Goal: Task Accomplishment & Management: Manage account settings

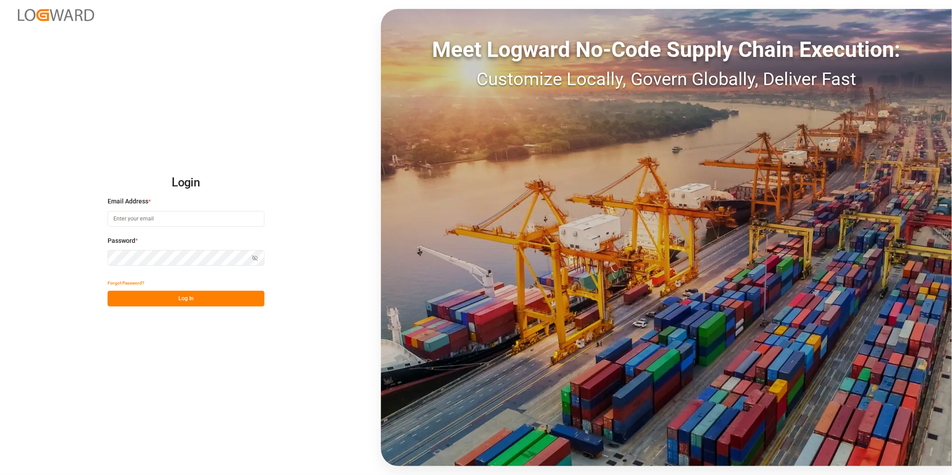
type input "[PERSON_NAME][EMAIL_ADDRESS][PERSON_NAME][DOMAIN_NAME]"
click at [171, 294] on button "Log In" at bounding box center [186, 299] width 157 height 16
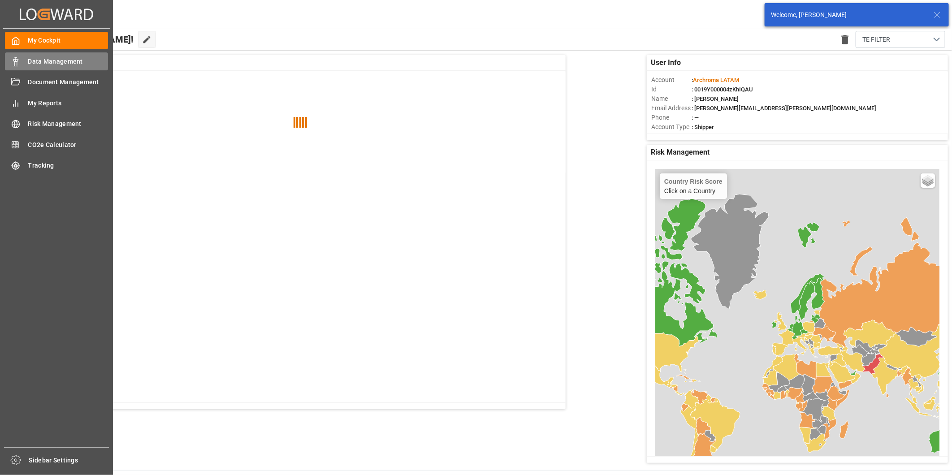
click at [26, 59] on div "Data Management Data Management" at bounding box center [56, 60] width 103 height 17
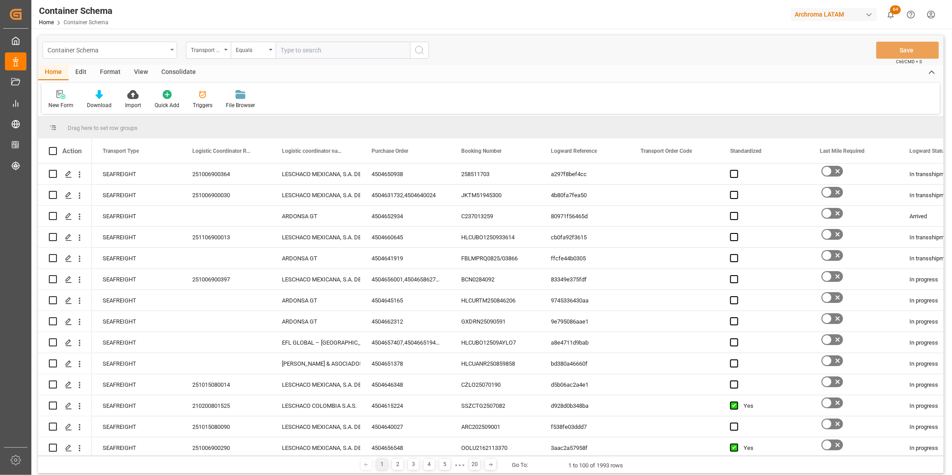
click at [169, 51] on div "Container Schema" at bounding box center [110, 50] width 135 height 17
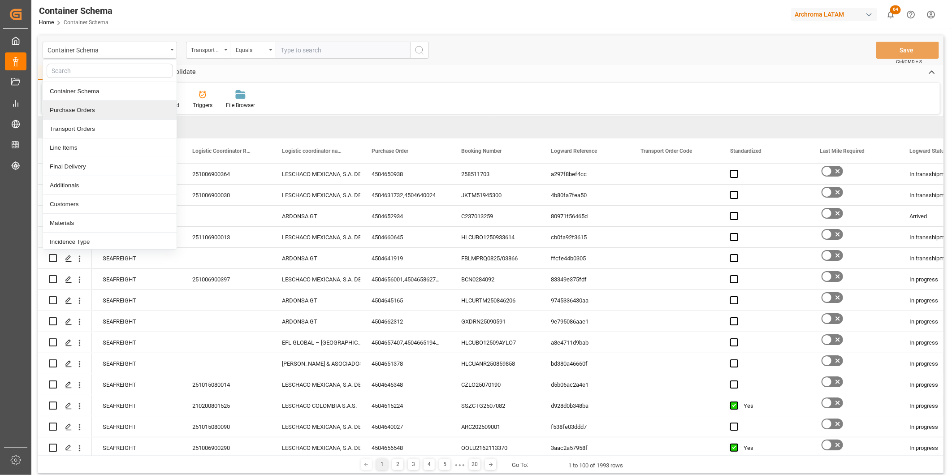
click at [98, 118] on div "Purchase Orders" at bounding box center [110, 110] width 134 height 19
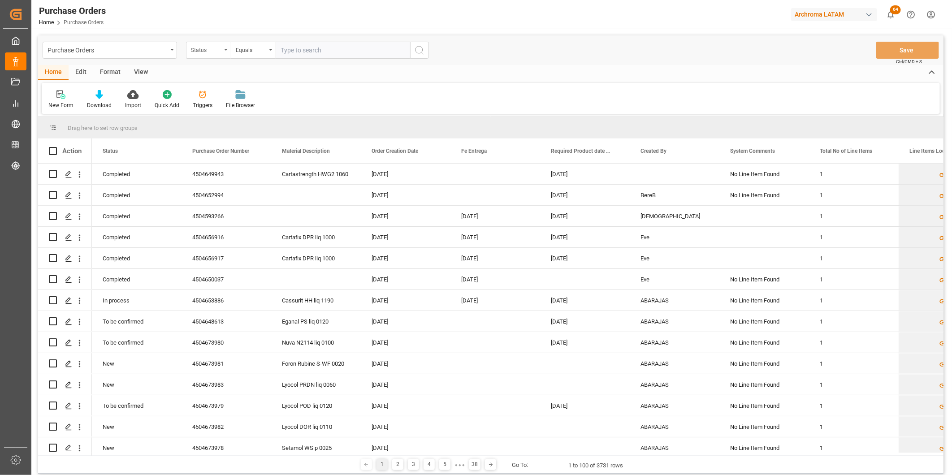
click at [215, 52] on div "Status" at bounding box center [206, 49] width 30 height 10
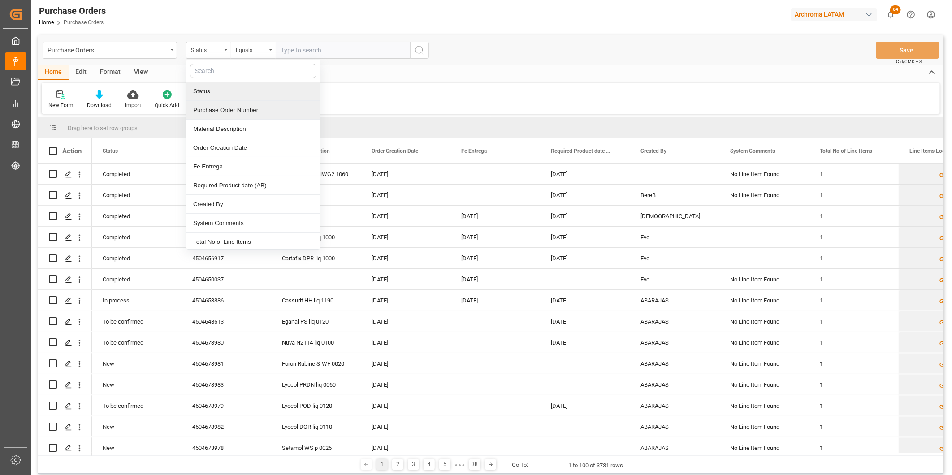
click at [214, 104] on div "Purchase Order Number" at bounding box center [254, 110] width 134 height 19
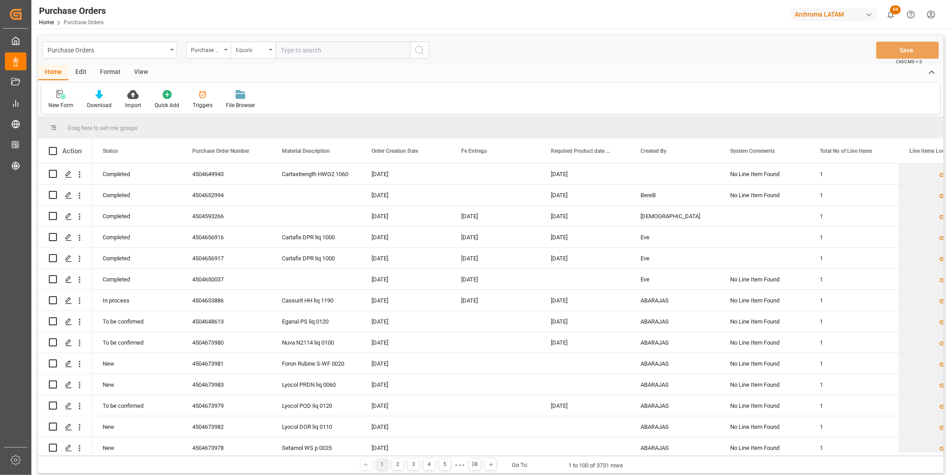
click at [252, 46] on div "Equals" at bounding box center [251, 49] width 30 height 10
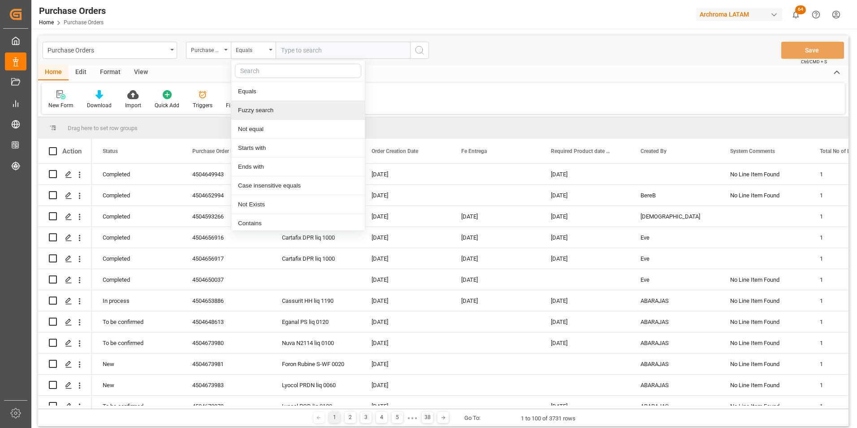
click at [277, 112] on div "Fuzzy search" at bounding box center [298, 110] width 134 height 19
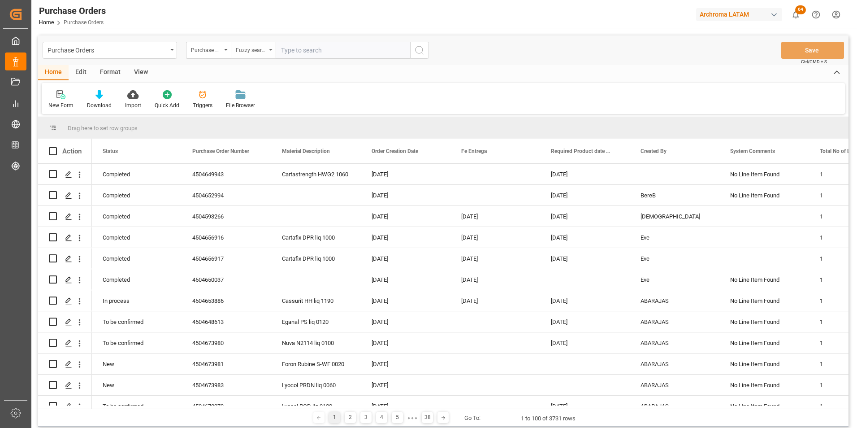
click at [267, 51] on div "Fuzzy search" at bounding box center [253, 50] width 45 height 17
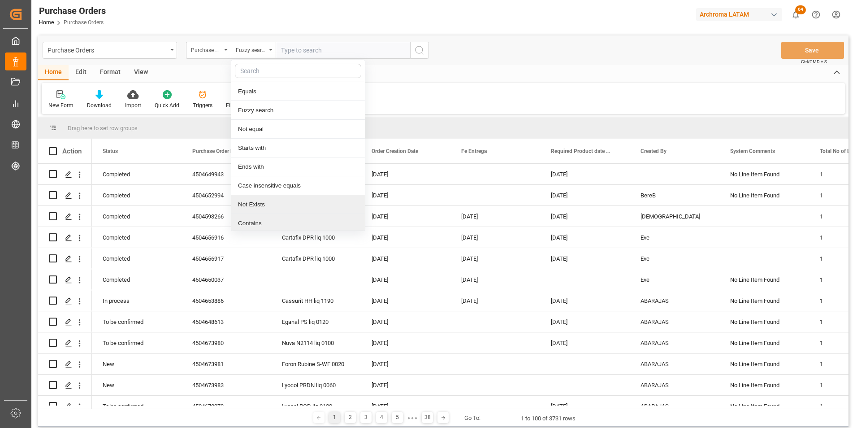
scroll to position [1, 0]
click at [274, 222] on div "Contains" at bounding box center [298, 222] width 134 height 19
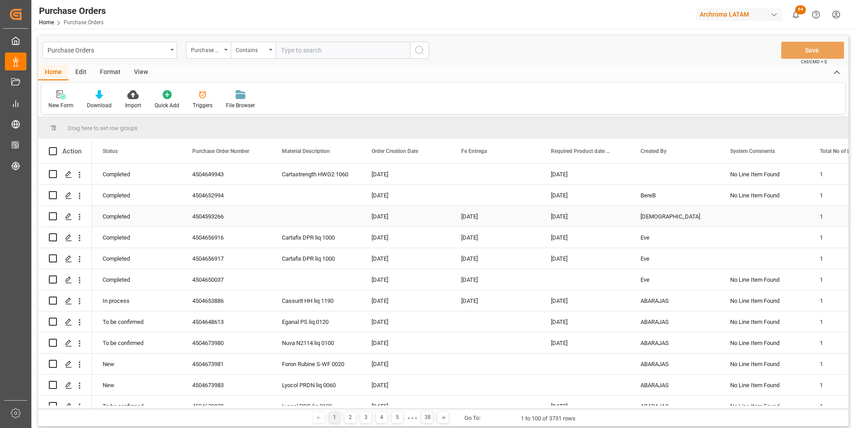
paste input "4504652520 4504655428 4504655429"
click at [319, 51] on input "4504652520 4504655428 4504655429" at bounding box center [343, 50] width 135 height 17
click at [355, 50] on input "4504652520 4504655428 4504655429" at bounding box center [343, 50] width 135 height 17
click at [318, 49] on input "4504652520 4504655428,4504655429" at bounding box center [343, 50] width 135 height 17
type input "4504652520,4504655428,4504655429"
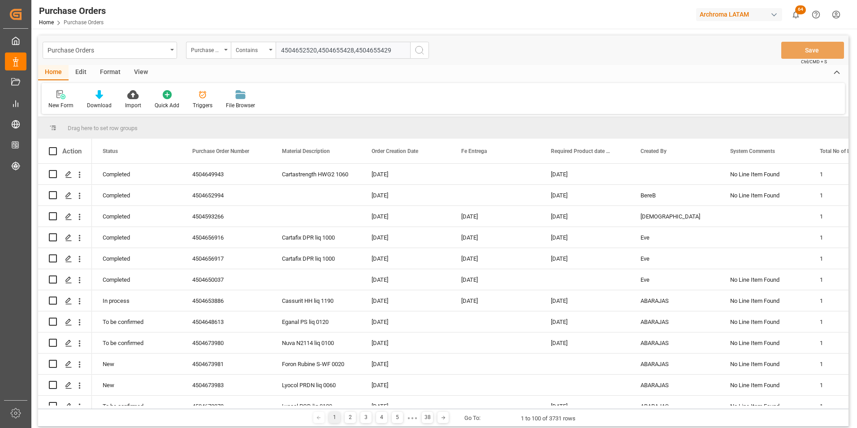
click at [392, 51] on input "4504652520,4504655428,4504655429" at bounding box center [343, 50] width 135 height 17
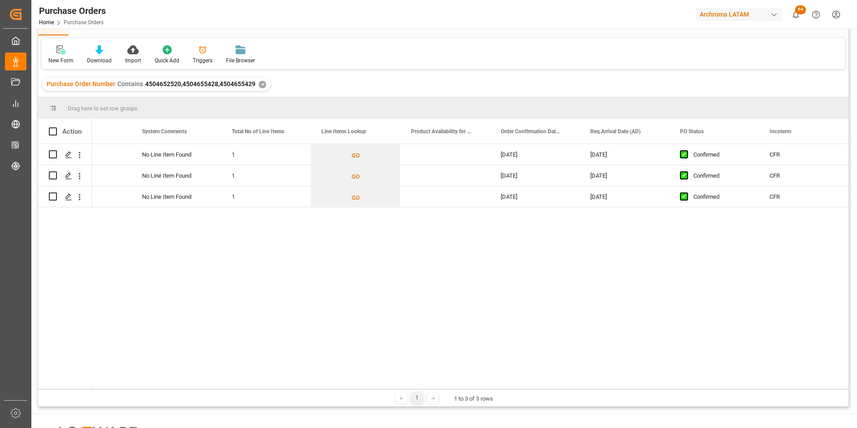
scroll to position [0, 630]
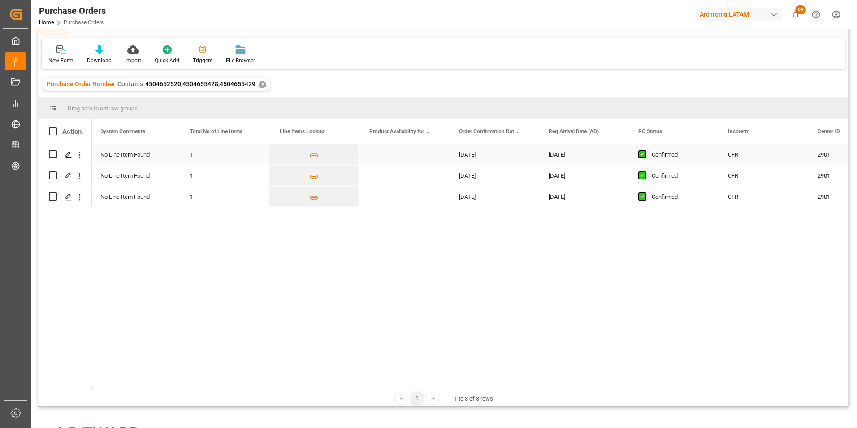
click at [499, 148] on div "[DATE]" at bounding box center [493, 154] width 90 height 21
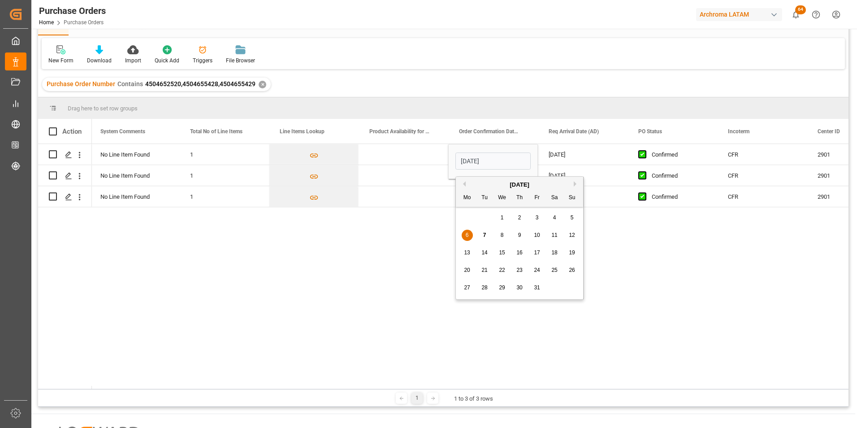
click at [538, 231] on div "10" at bounding box center [537, 235] width 11 height 11
type input "[DATE]"
click at [556, 156] on div "[DATE]" at bounding box center [583, 154] width 90 height 21
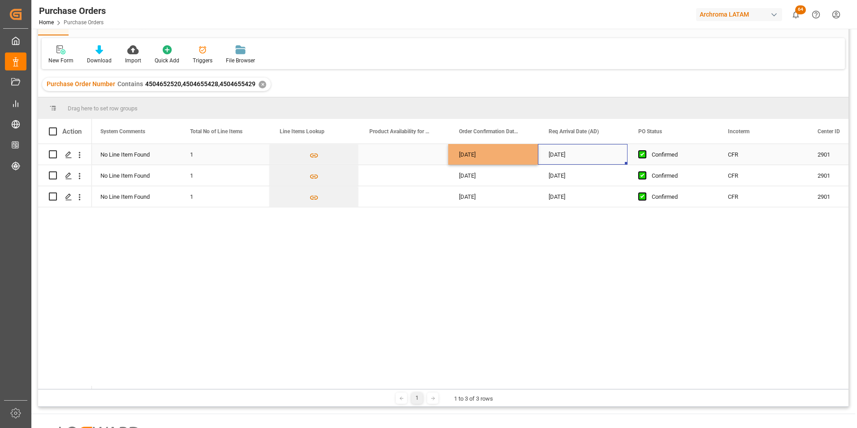
click at [556, 156] on div "[DATE]" at bounding box center [583, 154] width 90 height 21
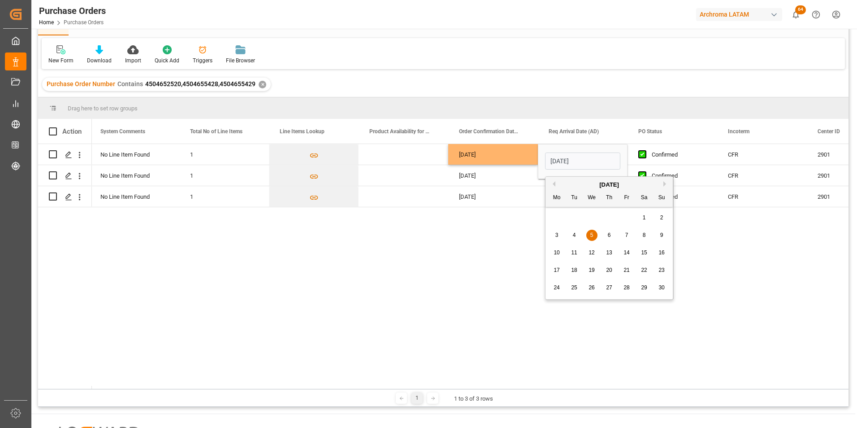
click at [643, 216] on span "1" at bounding box center [644, 217] width 3 height 6
type input "[DATE]"
click at [503, 176] on div "[DATE]" at bounding box center [493, 175] width 90 height 21
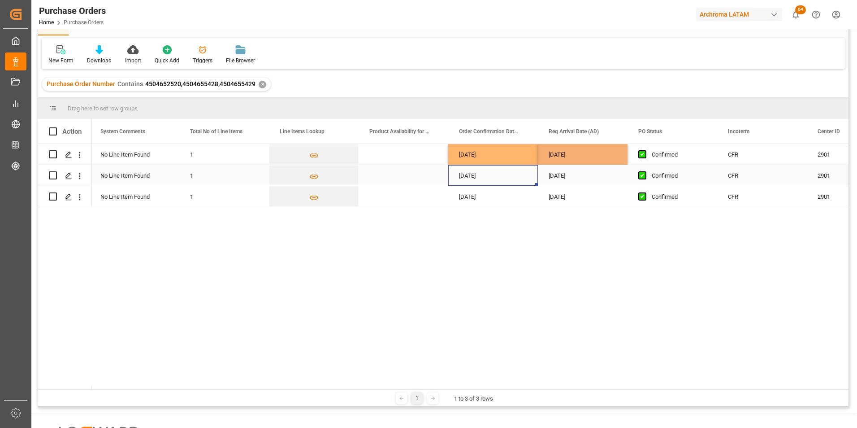
click at [512, 157] on div "[DATE]" at bounding box center [493, 154] width 90 height 21
drag, startPoint x: 536, startPoint y: 163, endPoint x: 543, endPoint y: 183, distance: 21.6
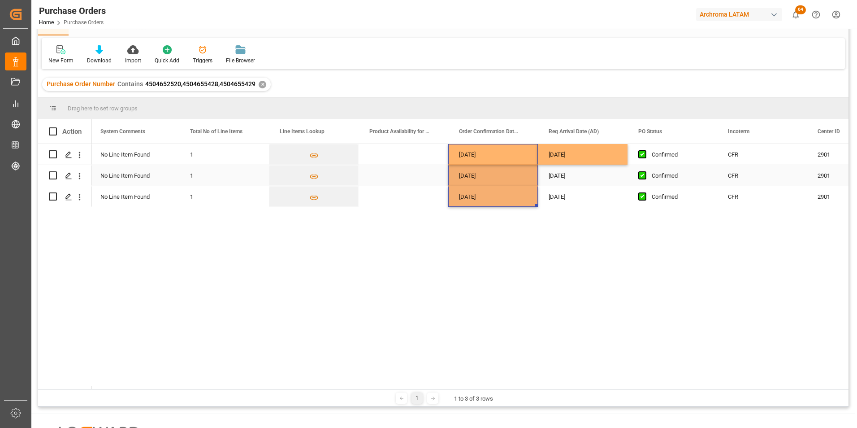
click at [584, 155] on div "[DATE]" at bounding box center [583, 154] width 90 height 21
drag, startPoint x: 626, startPoint y: 163, endPoint x: 621, endPoint y: 188, distance: 25.7
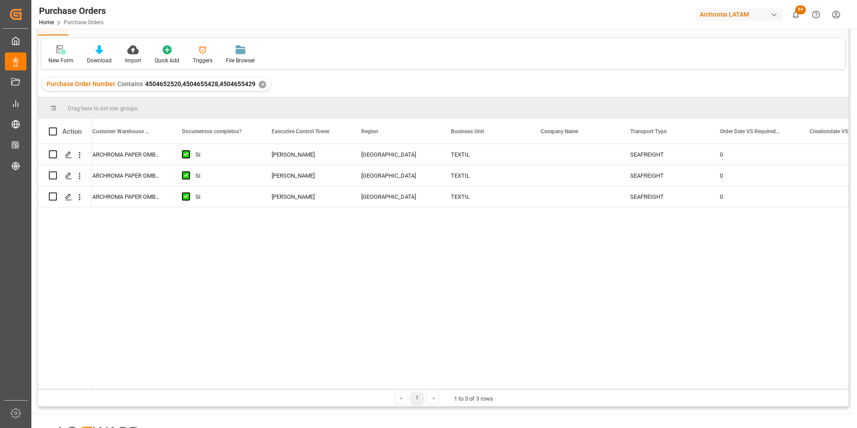
scroll to position [0, 1939]
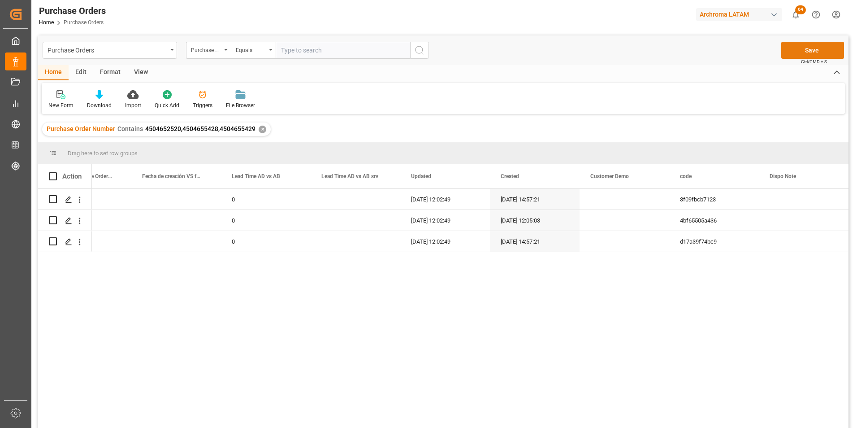
click at [816, 54] on button "Save" at bounding box center [813, 50] width 63 height 17
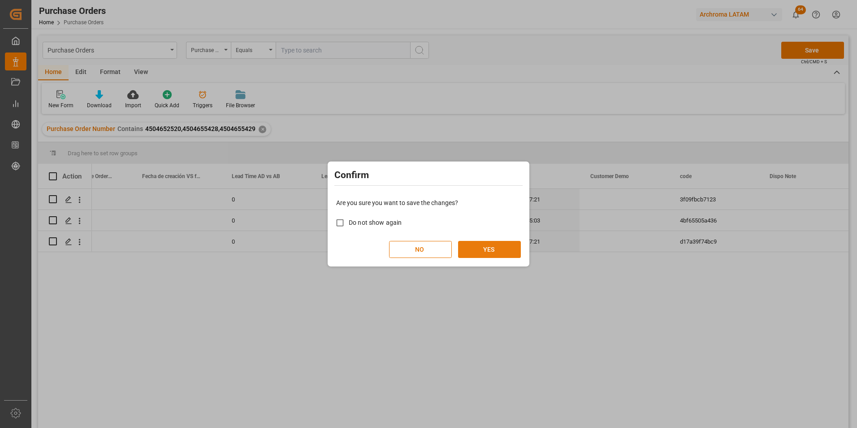
click at [484, 250] on button "YES" at bounding box center [489, 249] width 63 height 17
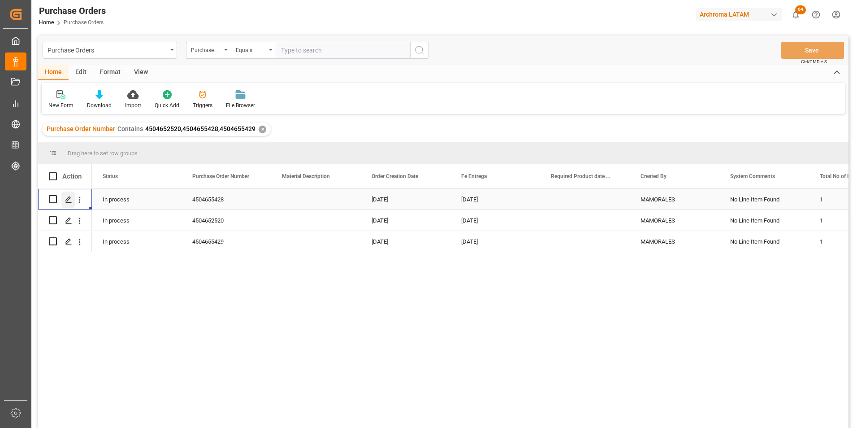
click at [71, 200] on icon "Press SPACE to select this row." at bounding box center [68, 199] width 7 height 7
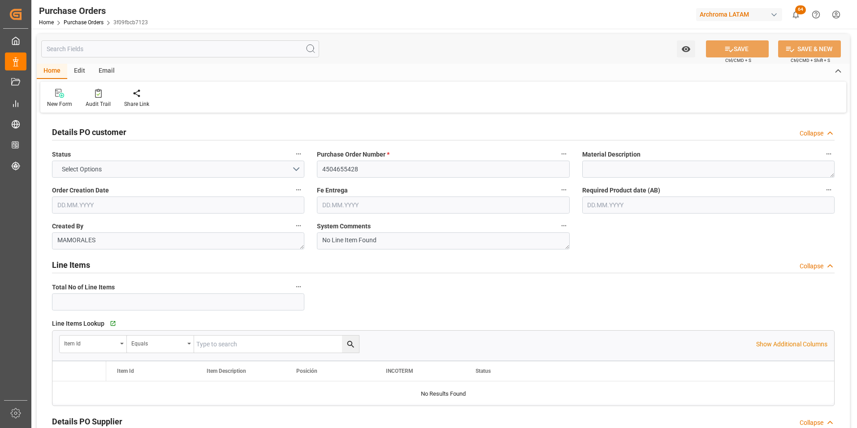
type input "1"
type input "[DATE]"
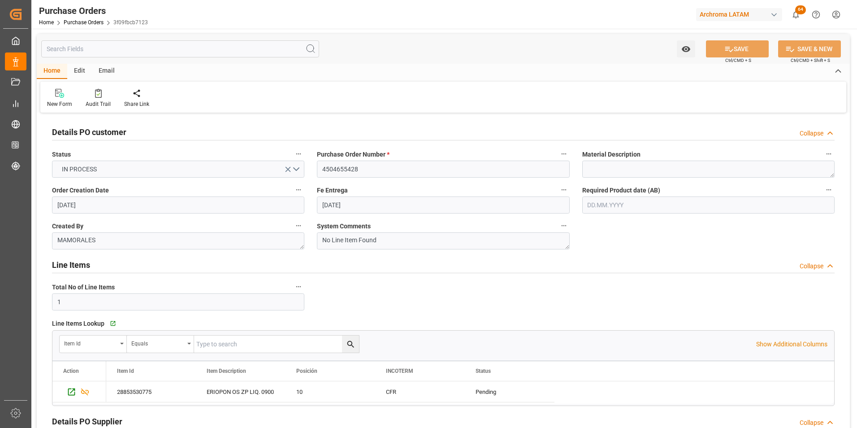
click at [108, 70] on div "Email" at bounding box center [107, 71] width 30 height 15
click at [50, 103] on div "Send Email" at bounding box center [60, 104] width 27 height 8
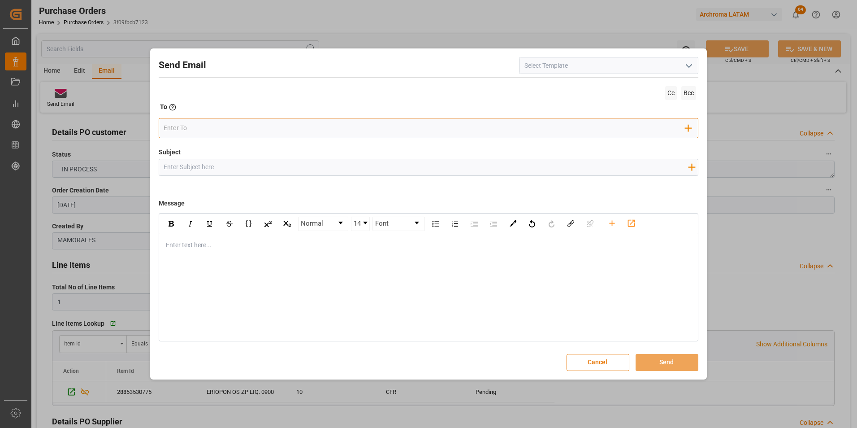
click at [260, 129] on input "email" at bounding box center [425, 128] width 522 height 13
type input "gloria"
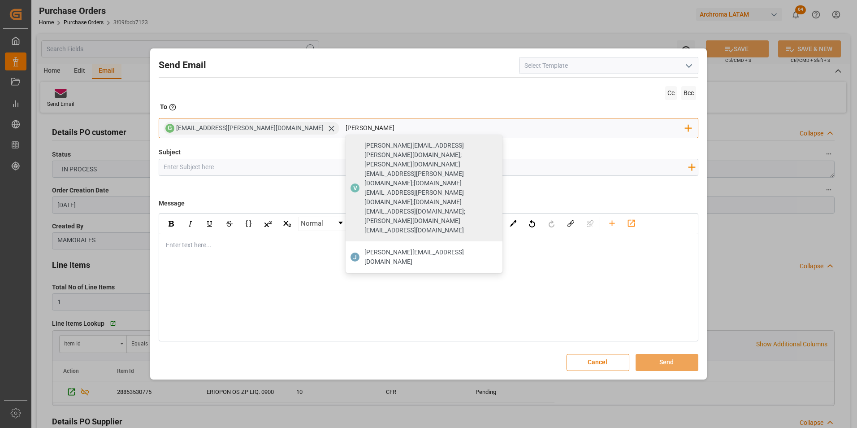
type input "[PERSON_NAME][EMAIL_ADDRESS][DOMAIN_NAME]"
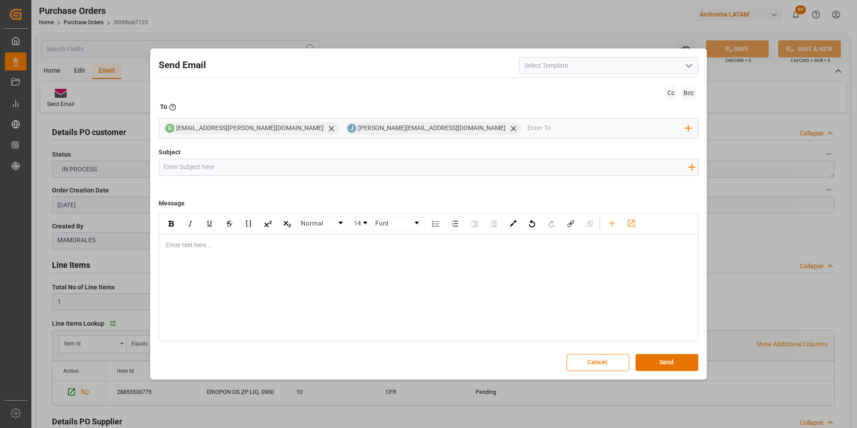
click at [400, 141] on span at bounding box center [429, 142] width 540 height 9
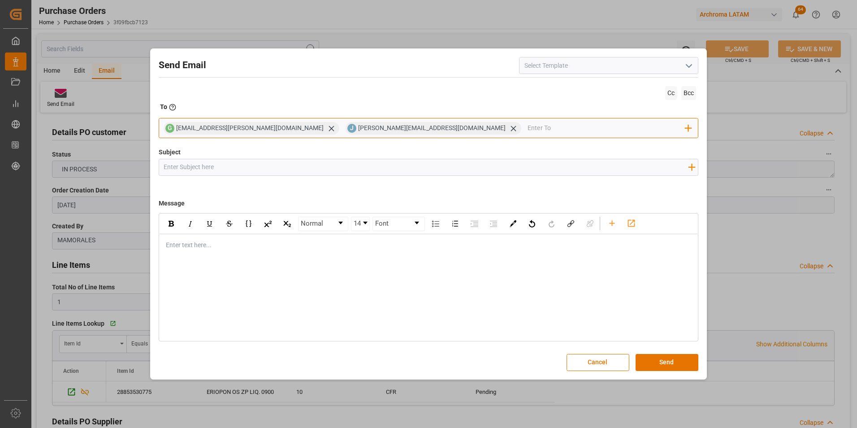
click at [528, 130] on input "email" at bounding box center [607, 128] width 158 height 13
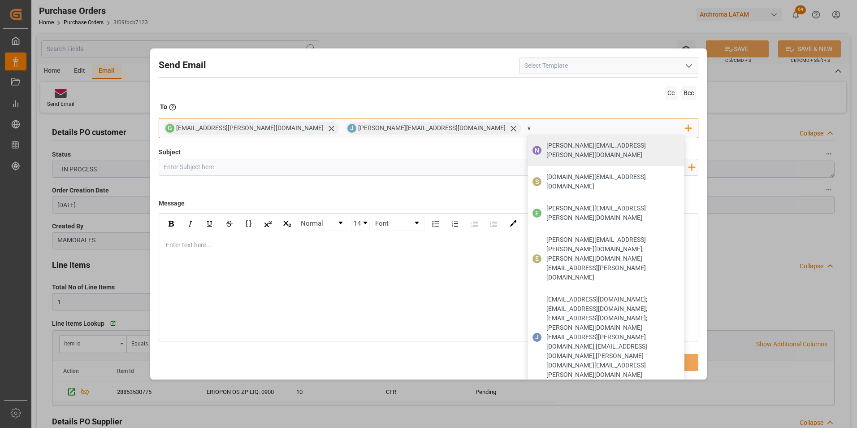
type input "valer"
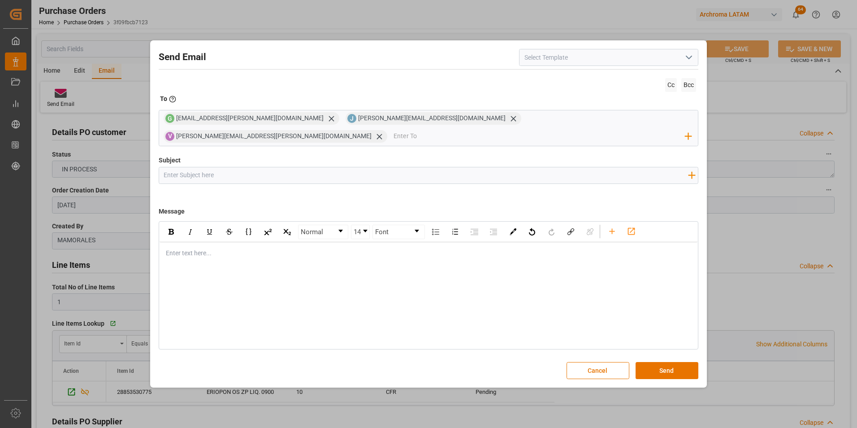
click at [302, 172] on input "Subject" at bounding box center [426, 175] width 534 height 16
click at [191, 171] on input "Subject" at bounding box center [426, 175] width 534 height 16
paste input "GT || ZARPE || PO XXX || Contenedor XXXX || Bodega XXX|| SEA XXX"
click at [178, 168] on input "GT || ZARPE || PO XXX || Contenedor XXXX || Bodega XXX|| SEA XXX" at bounding box center [426, 175] width 534 height 16
click at [242, 167] on input "GT || STATUS ZARPE || PO XXX || Contenedor XXXX || Bodega XXX|| SEA XXX" at bounding box center [426, 175] width 534 height 16
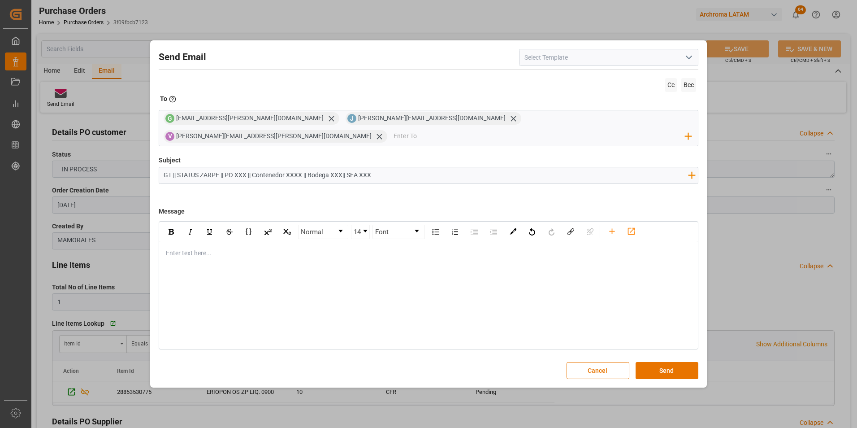
click at [243, 167] on input "GT || STATUS ZARPE || PO XXX || Contenedor XXXX || Bodega XXX|| SEA XXX" at bounding box center [426, 175] width 534 height 16
paste input "4504655428,4504655429,4504652520"
click at [390, 167] on input "GT || STATUS ZARPE || PO 4504655428,4504655429,4504652520 || Contenedor XXXX ||…" at bounding box center [426, 175] width 534 height 16
paste input "DFSU1175558"
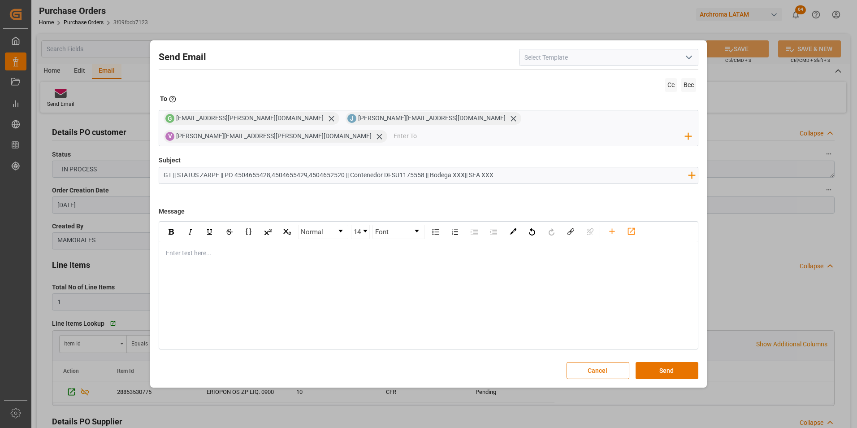
click at [463, 167] on input "GT || STATUS ZARPE || PO 4504655428,4504655429,4504652520 || Contenedor DFSU117…" at bounding box center [426, 175] width 534 height 16
paste input "2901"
click at [491, 168] on input "GT || STATUS ZARPE || PO 4504655428,4504655429,4504652520 || Contenedor DFSU117…" at bounding box center [426, 175] width 534 height 16
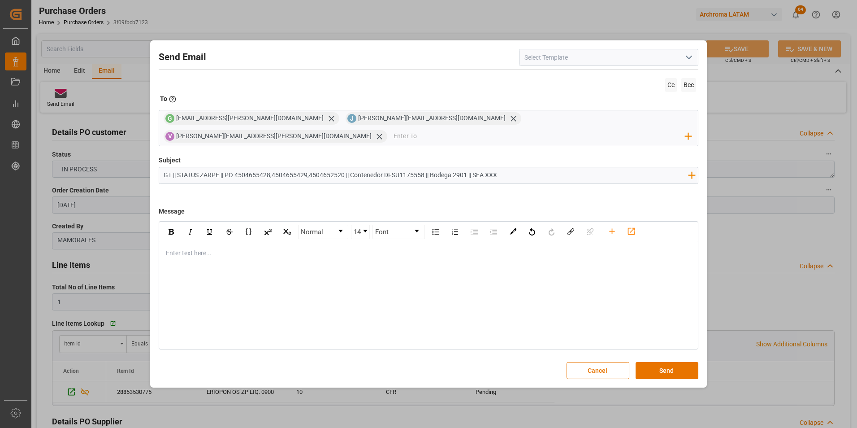
paste input "FCL"
type input "GT || STATUS ZARPE || PO 4504655428,4504655429,4504652520 || Contenedor DFSU117…"
click at [282, 248] on div "rdw-editor" at bounding box center [428, 252] width 525 height 9
click at [283, 252] on div "Enter text here..." at bounding box center [429, 253] width 538 height 22
click at [388, 268] on span "Informamos que la carga cuenta con estimado de zarpe actual para el día 10/10" at bounding box center [277, 271] width 222 height 7
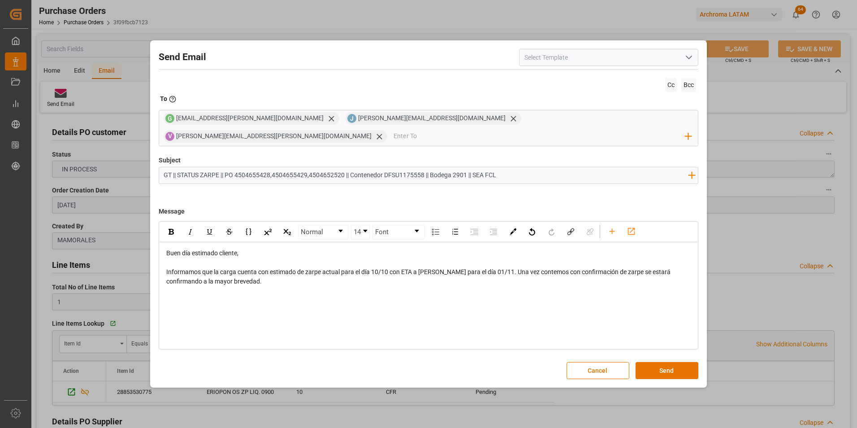
click at [627, 267] on div "Informamos que la carga cuenta con estimado de zarpe actual para el día 10/10 c…" at bounding box center [428, 276] width 525 height 19
click at [211, 307] on div "Normal 14 Font Buen día estimado cliente, Informamos que la carga cuenta con es…" at bounding box center [429, 285] width 540 height 128
click at [192, 289] on div "Normal 14 Font Buen día estimado cliente, Informamos que la carga cuenta con es…" at bounding box center [429, 285] width 540 height 128
click at [265, 276] on div "Informamos que la carga cuenta con estimado de zarpe actual para el día 10/10 c…" at bounding box center [428, 276] width 525 height 19
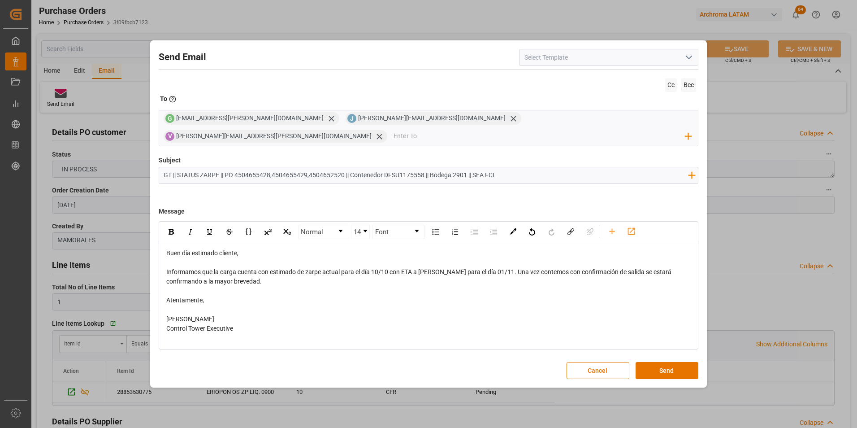
click at [221, 286] on div "rdw-editor" at bounding box center [428, 290] width 525 height 9
click at [360, 273] on div "Informamos que la carga cuenta con estimado de zarpe actual para el día 10/10 c…" at bounding box center [428, 276] width 525 height 19
click at [658, 362] on button "Send" at bounding box center [667, 370] width 63 height 17
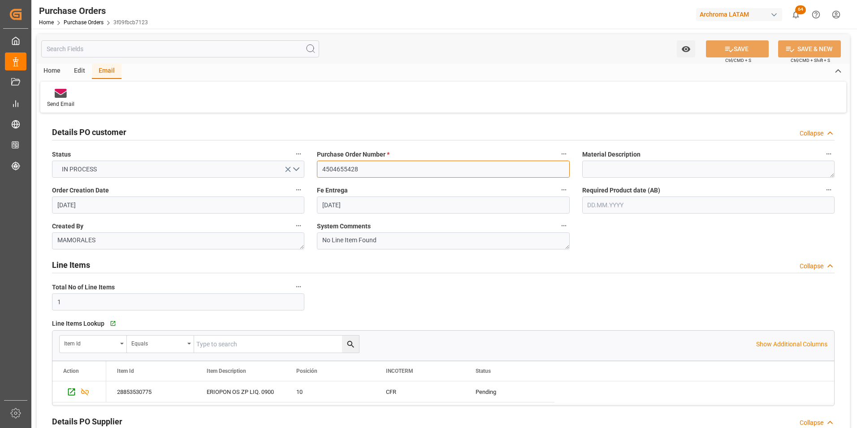
click at [341, 169] on input "4504655428" at bounding box center [443, 169] width 252 height 17
click at [87, 23] on link "Purchase Orders" at bounding box center [84, 22] width 40 height 6
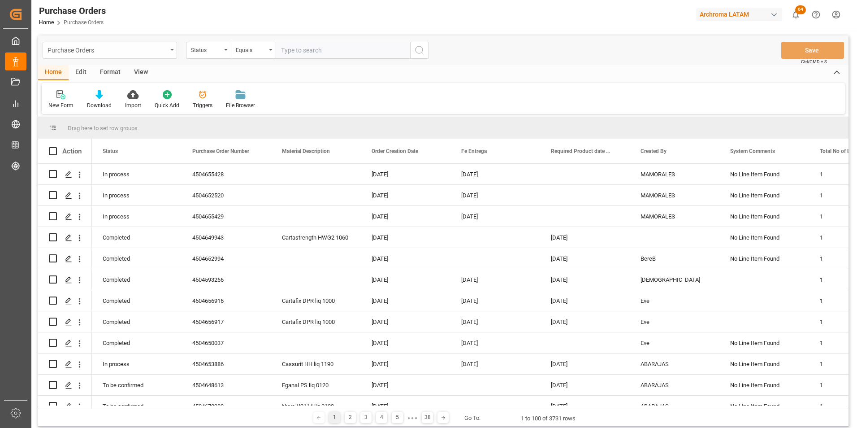
click at [169, 53] on div "Purchase Orders" at bounding box center [110, 50] width 135 height 17
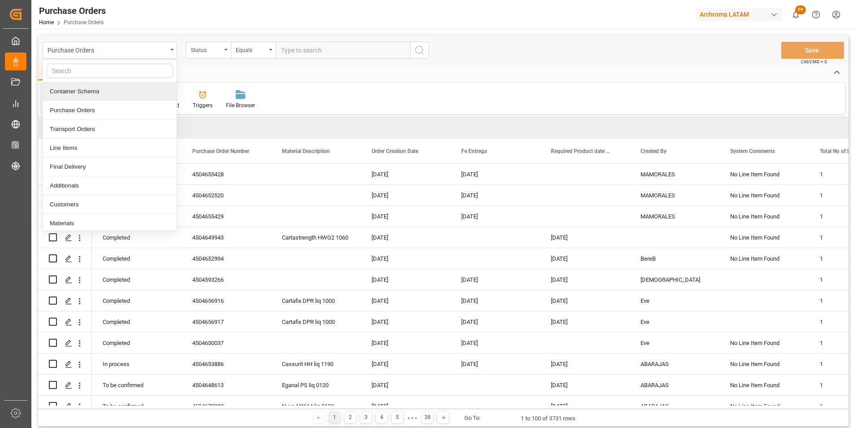
click at [110, 92] on div "Container Schema" at bounding box center [110, 91] width 134 height 19
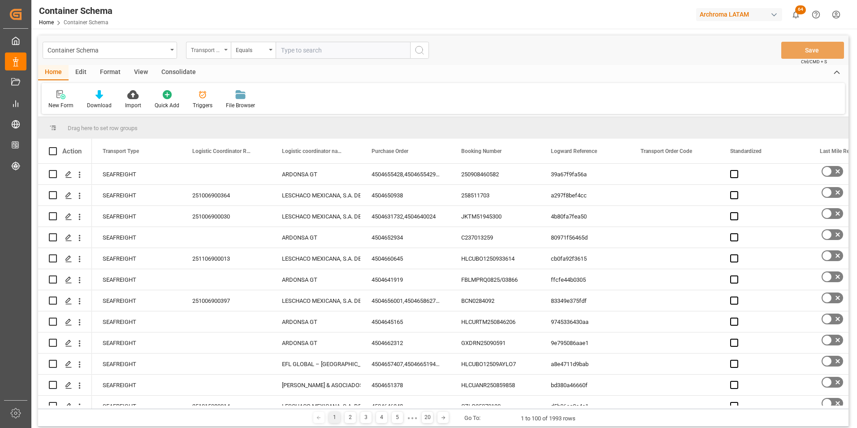
click at [221, 55] on div "Transport Type" at bounding box center [208, 50] width 45 height 17
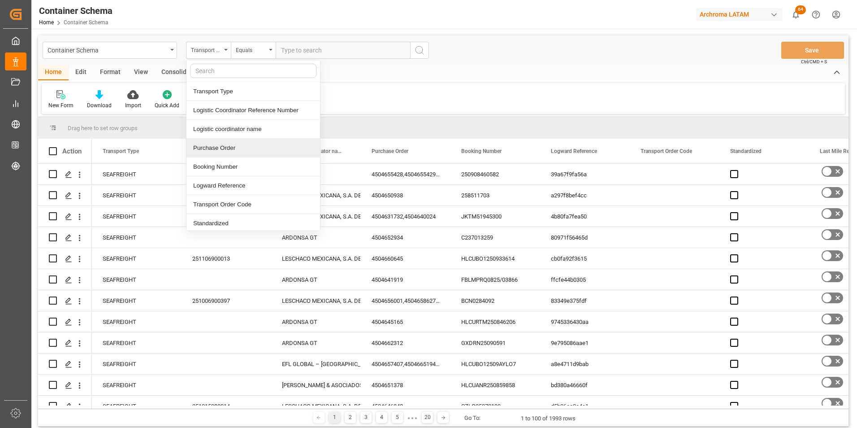
click at [237, 145] on div "Purchase Order" at bounding box center [254, 148] width 134 height 19
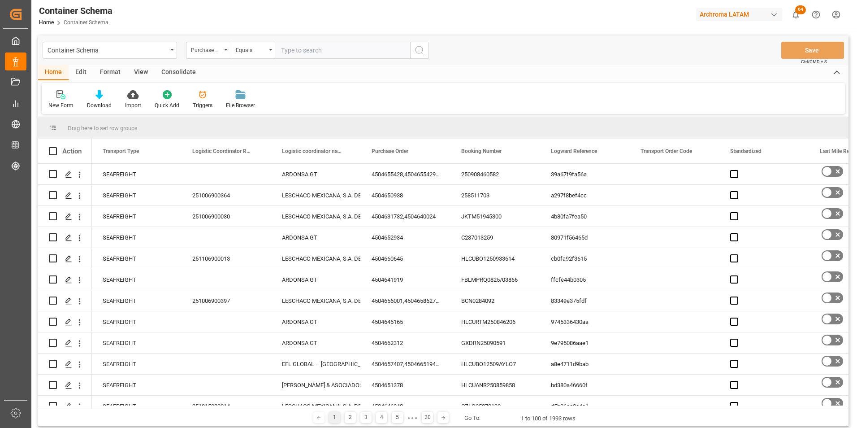
click at [251, 59] on div "Container Schema Purchase Order Equals Save Ctrl/CMD + S" at bounding box center [443, 50] width 811 height 30
click at [254, 55] on div "Equals" at bounding box center [253, 50] width 45 height 17
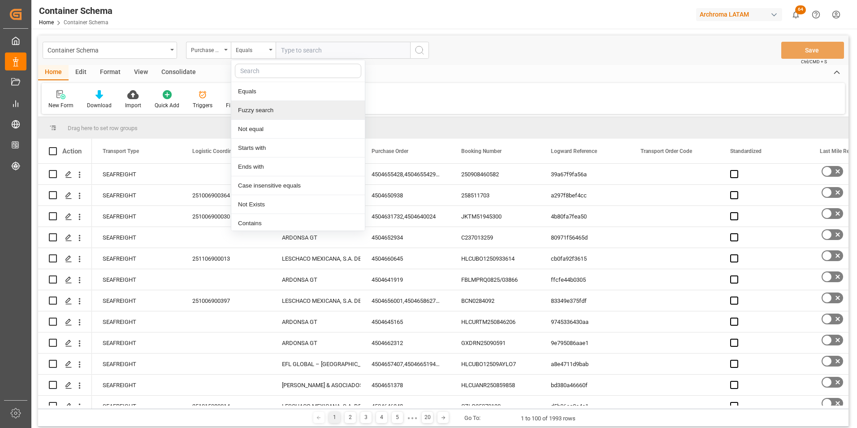
click at [266, 104] on div "Fuzzy search" at bounding box center [298, 110] width 134 height 19
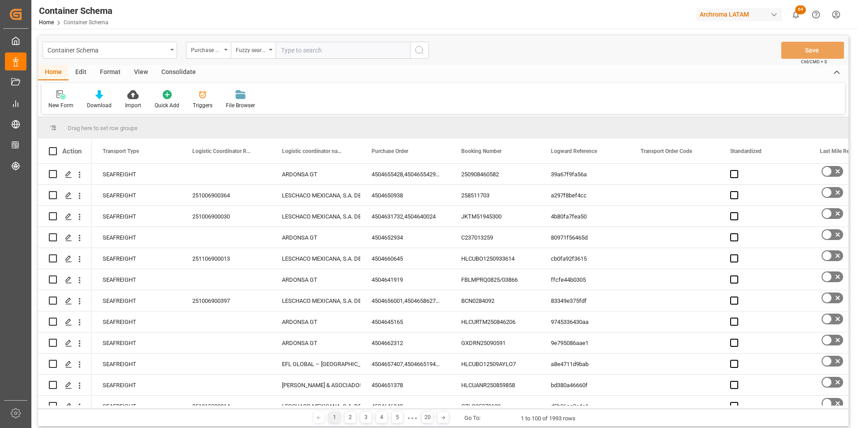
paste input "4504655428"
type input "4504655428"
click at [418, 52] on icon "search button" at bounding box center [419, 50] width 11 height 11
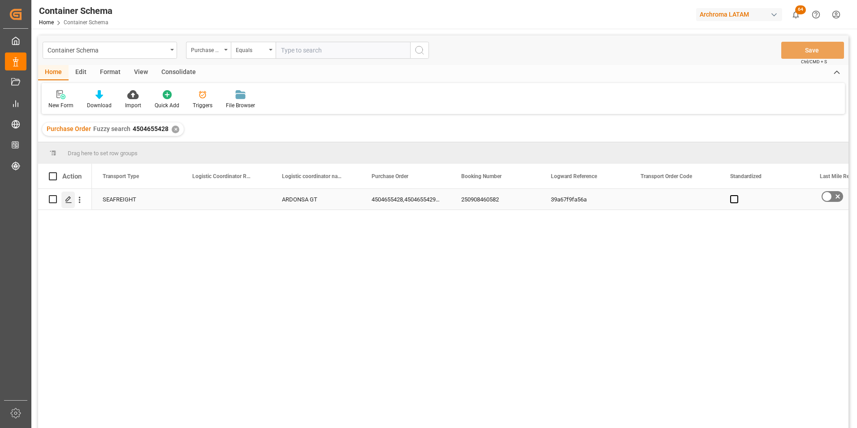
click at [73, 200] on div "Press SPACE to select this row." at bounding box center [67, 199] width 13 height 17
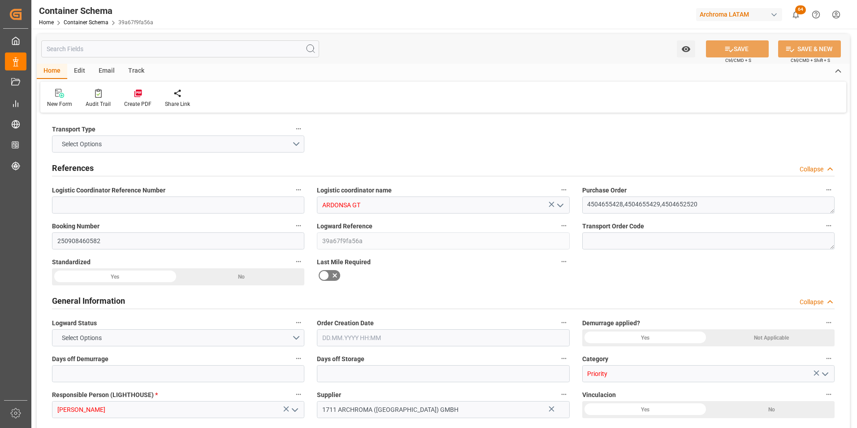
type input "0"
type input "3"
type input "28"
type input "11880"
type input "12669.3"
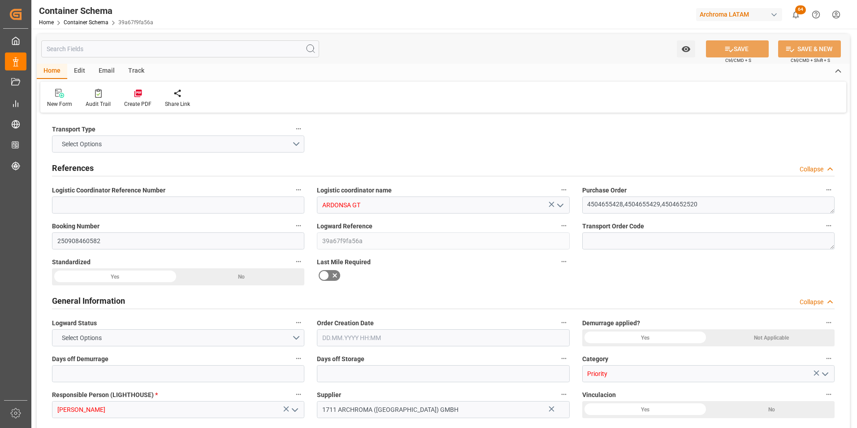
type input "Cosco"
type input "COSCO Shipping Co. Ltd."
type input "DEHAM"
type input "GTSTZ"
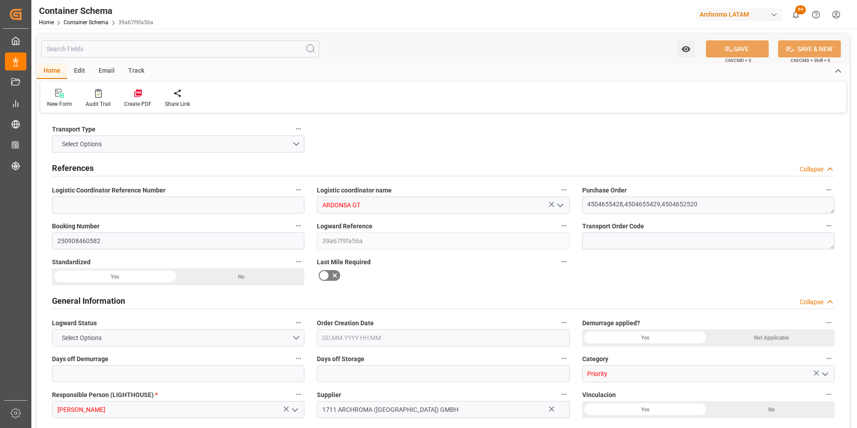
type input "9729087"
type input "0"
type input "[DATE] 12:00"
type input "[DATE]"
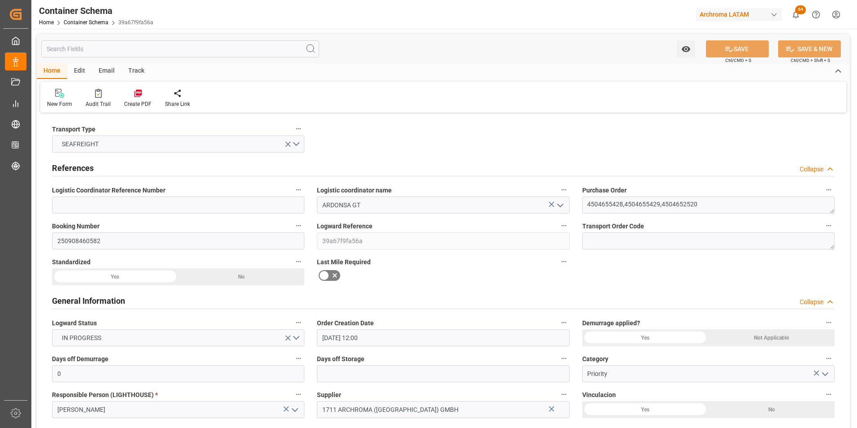
type input "[DATE]"
type input "[DATE] 00:00"
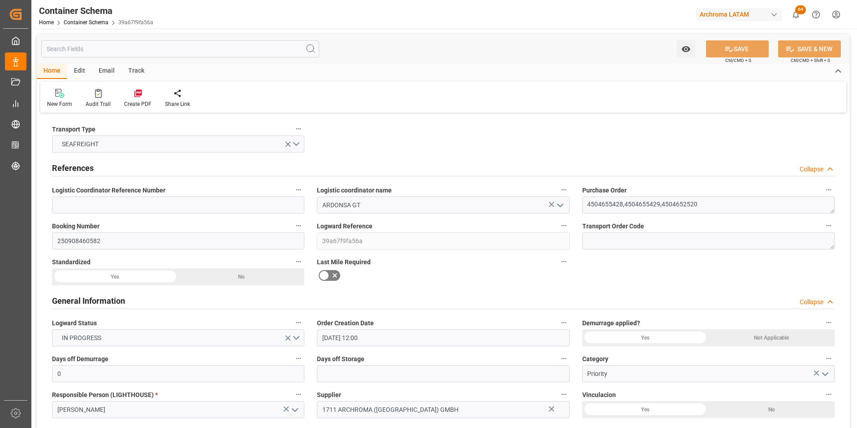
type input "[DATE] 00:00"
type input "[DATE]"
type input "[DATE] 12:51"
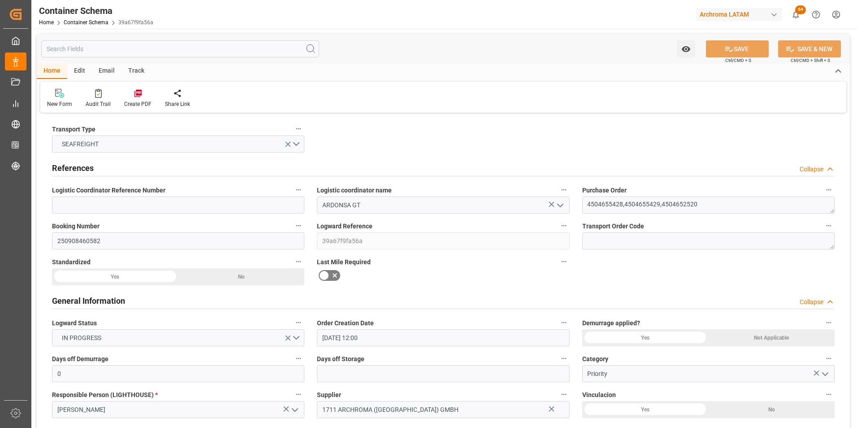
type input "[DATE] 16:57"
type input "[DATE]"
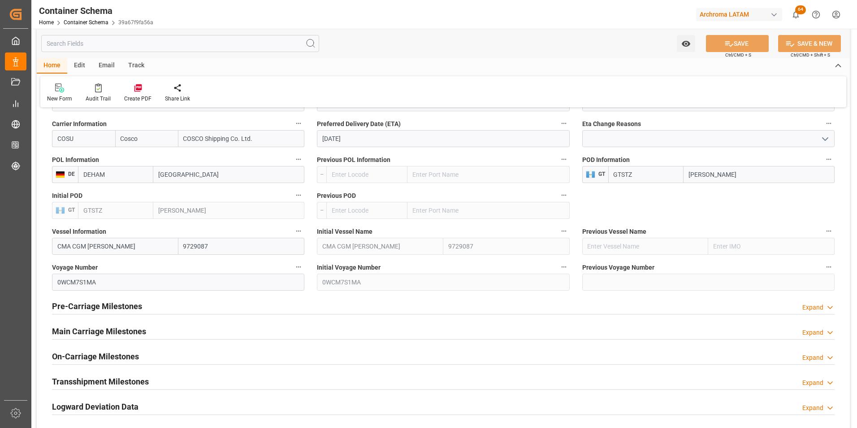
scroll to position [986, 0]
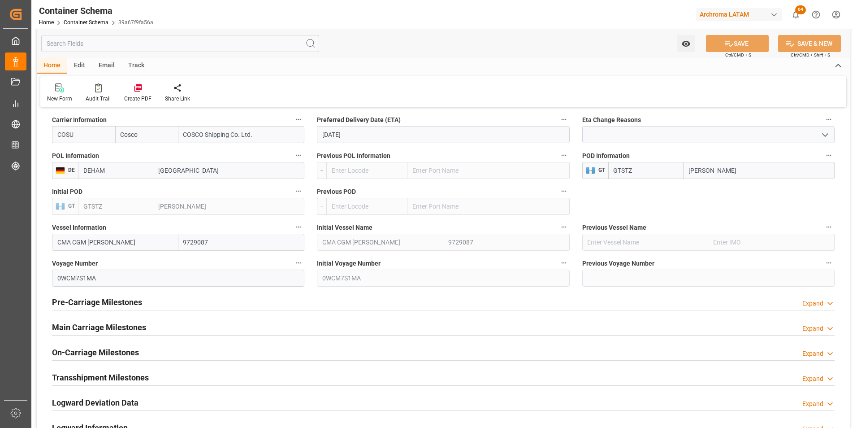
click at [127, 333] on h2 "Main Carriage Milestones" at bounding box center [99, 327] width 94 height 12
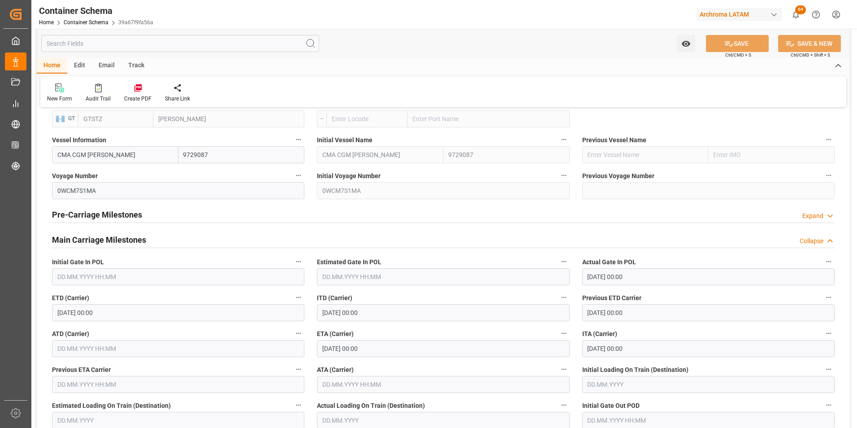
scroll to position [1076, 0]
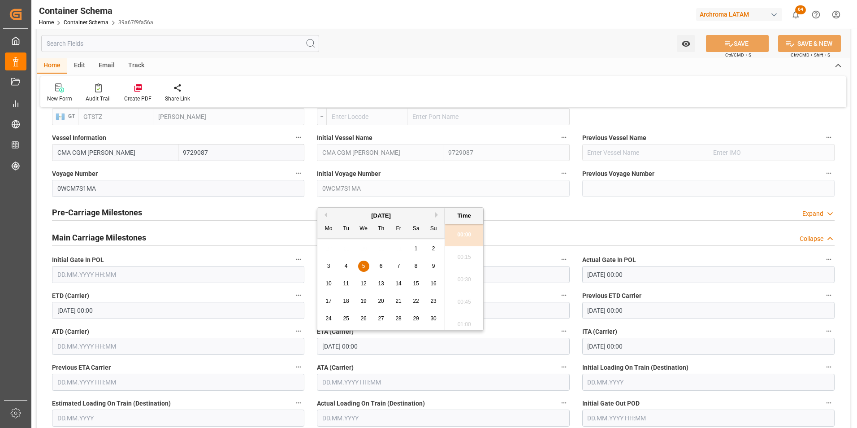
click at [339, 344] on input "[DATE] 00:00" at bounding box center [443, 346] width 252 height 17
click at [417, 248] on span "1" at bounding box center [416, 248] width 3 height 6
type input "[DATE] 00:00"
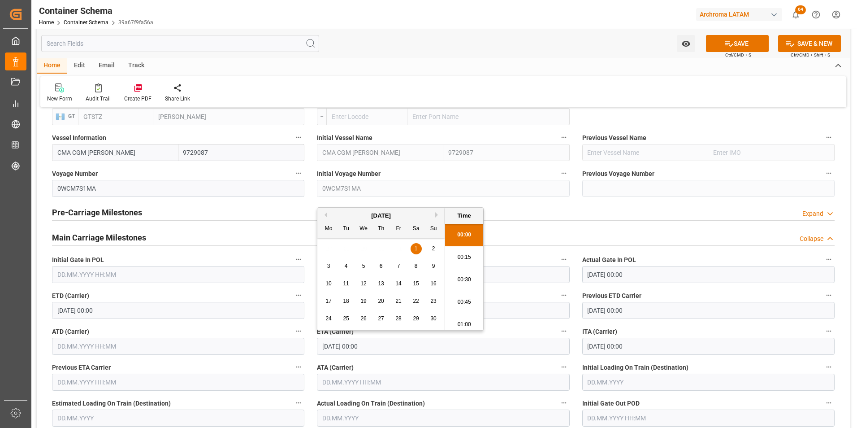
click at [669, 253] on div "Actual Gate In POL [DATE] 00:00" at bounding box center [708, 268] width 265 height 36
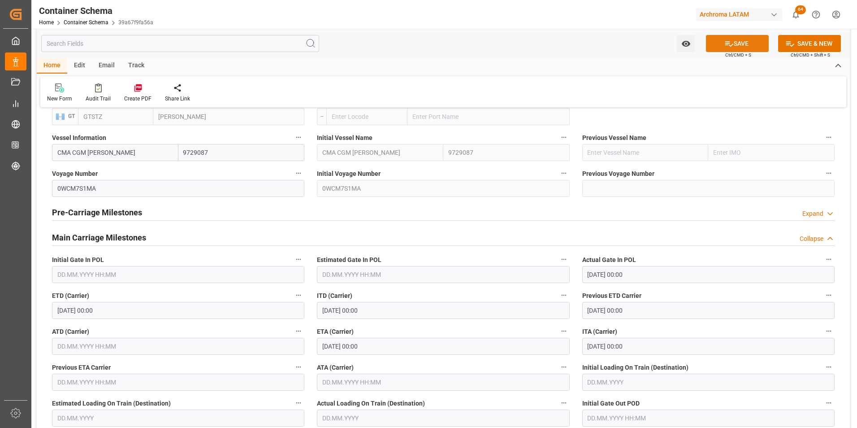
click at [725, 49] on button "SAVE" at bounding box center [737, 43] width 63 height 17
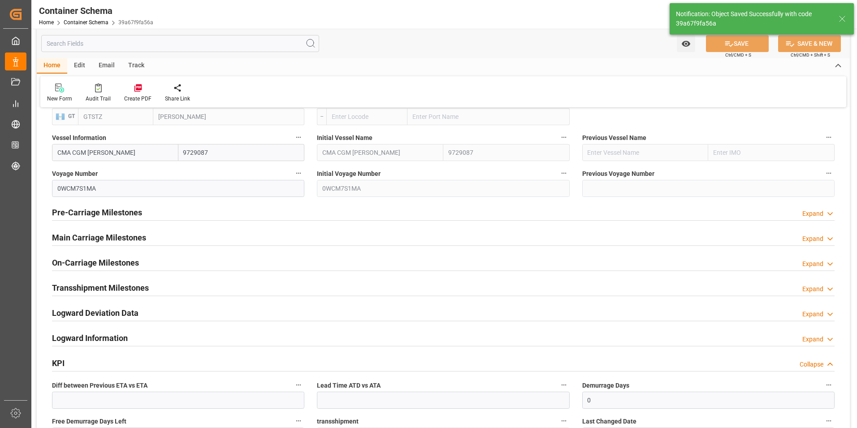
type input "-4"
type input "[DATE] 12:55"
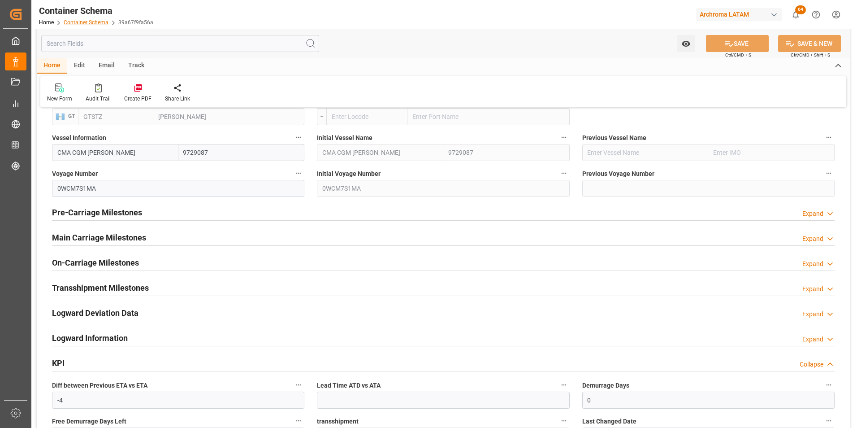
click at [83, 22] on link "Container Schema" at bounding box center [86, 22] width 45 height 6
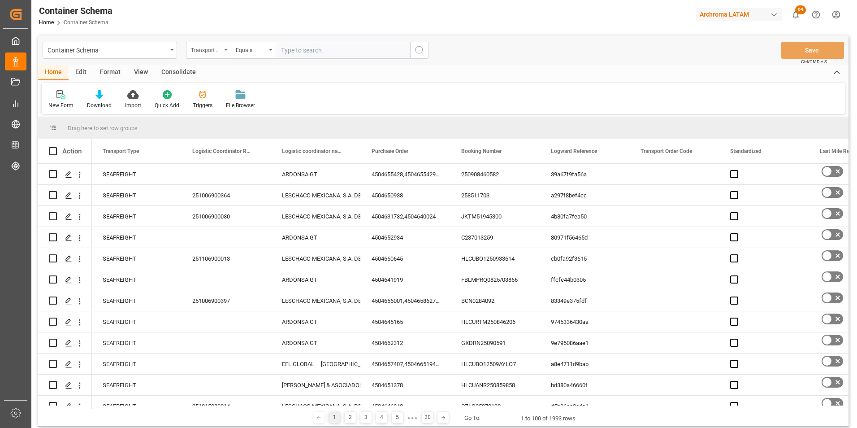
click at [227, 52] on div "Transport Type" at bounding box center [208, 50] width 45 height 17
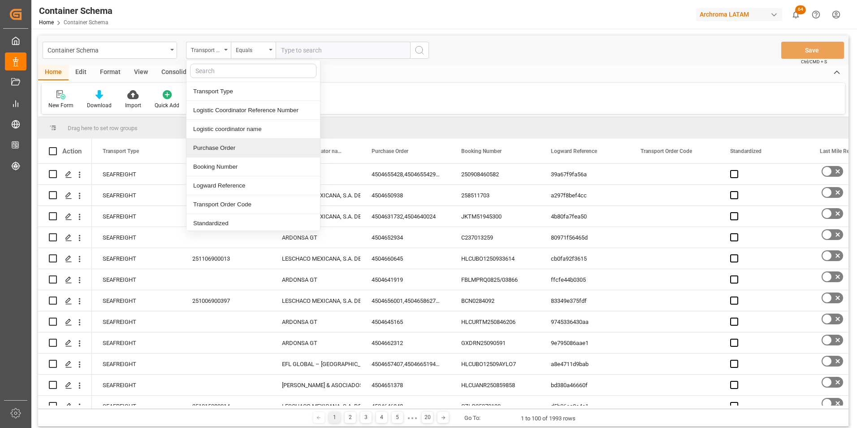
click at [226, 146] on div "Purchase Order" at bounding box center [254, 148] width 134 height 19
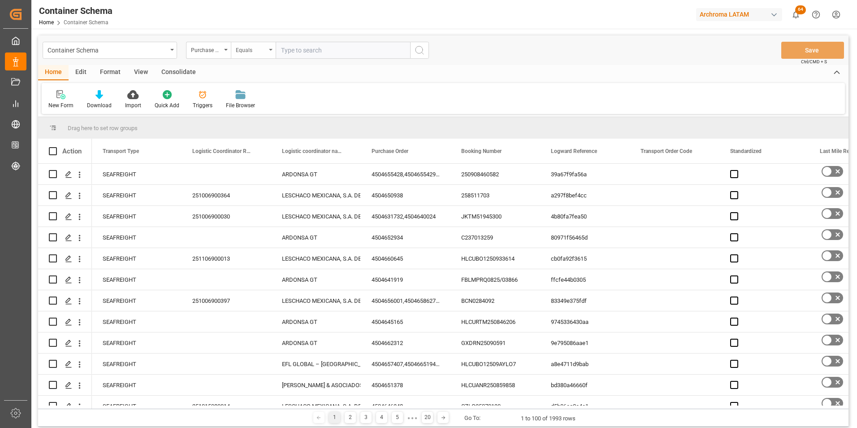
click at [243, 47] on div "Equals" at bounding box center [251, 49] width 30 height 10
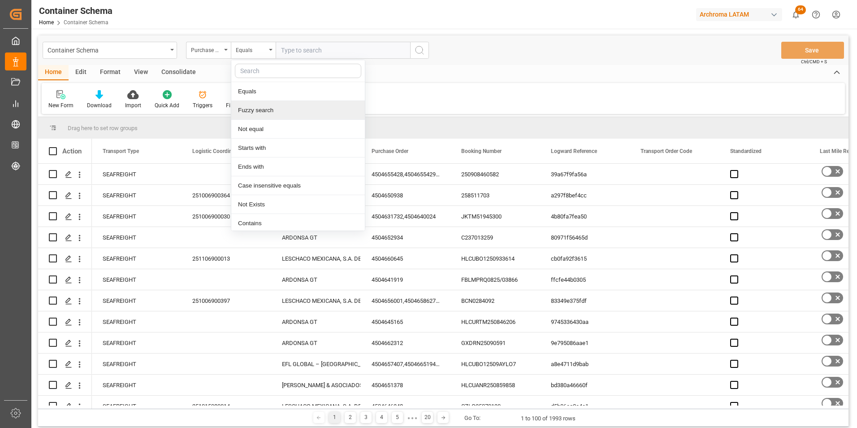
click at [266, 105] on div "Fuzzy search" at bounding box center [298, 110] width 134 height 19
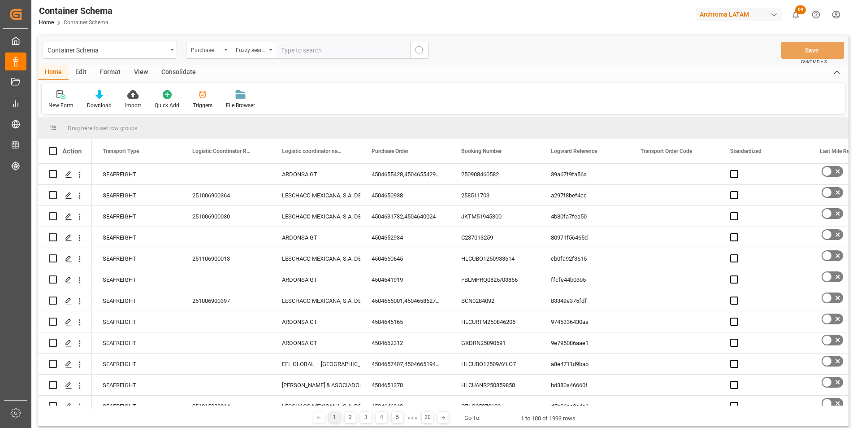
click at [303, 53] on input "text" at bounding box center [343, 50] width 135 height 17
paste input "4504657424"
type input "4504657424"
click at [417, 52] on circle "search button" at bounding box center [419, 49] width 7 height 7
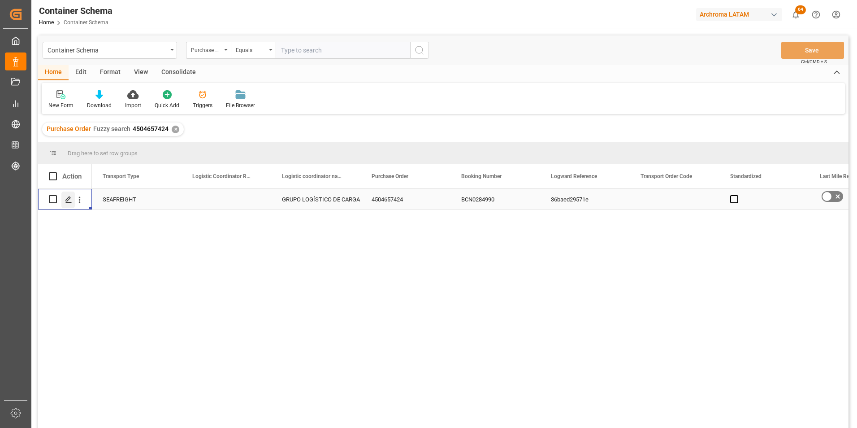
click at [70, 198] on polygon "Press SPACE to select this row." at bounding box center [68, 198] width 4 height 4
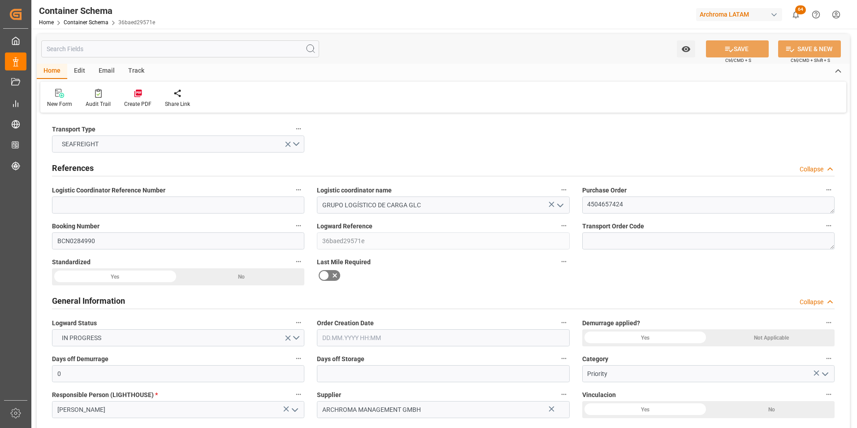
type input "0"
type input "1"
type input "480"
type input "504"
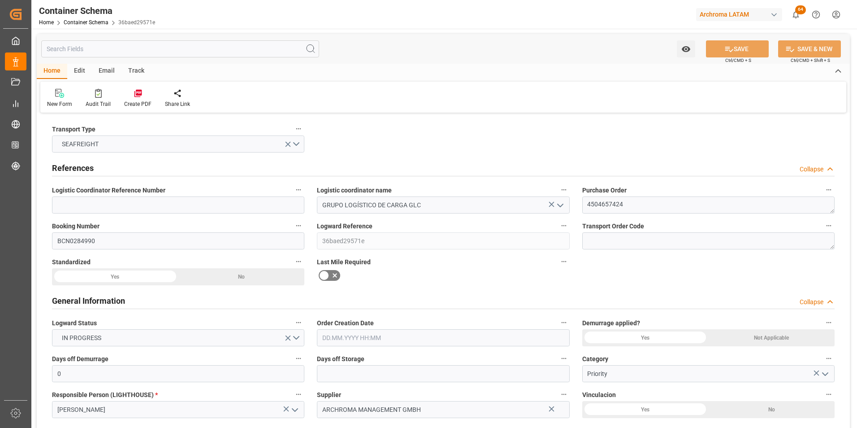
type input "ESBCN"
type input "HNPCR"
type input "0"
type input "[DATE] 14:45"
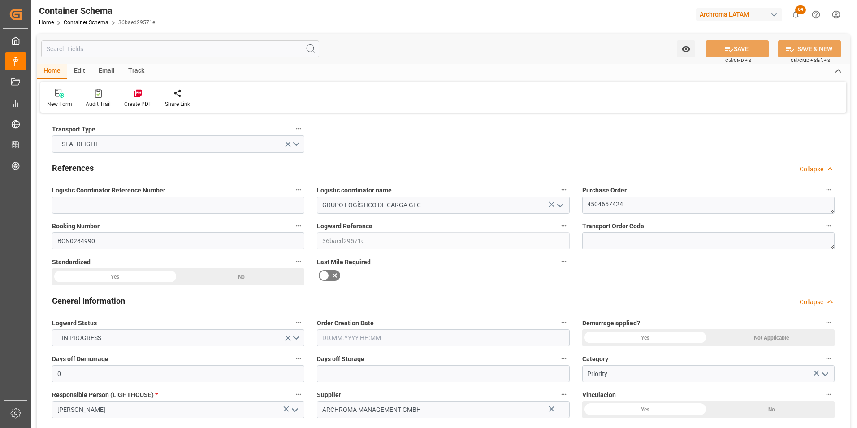
type input "[DATE]"
type input "[DATE] 09:24"
type input "[DATE] 19:47"
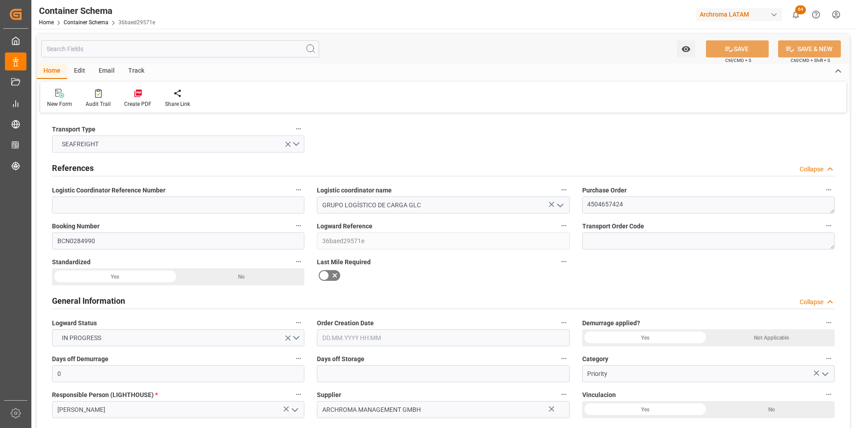
type input "[DATE]"
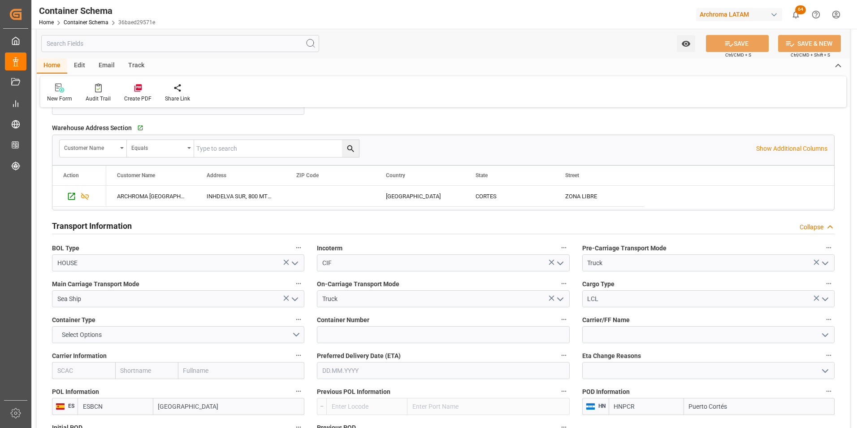
scroll to position [717, 0]
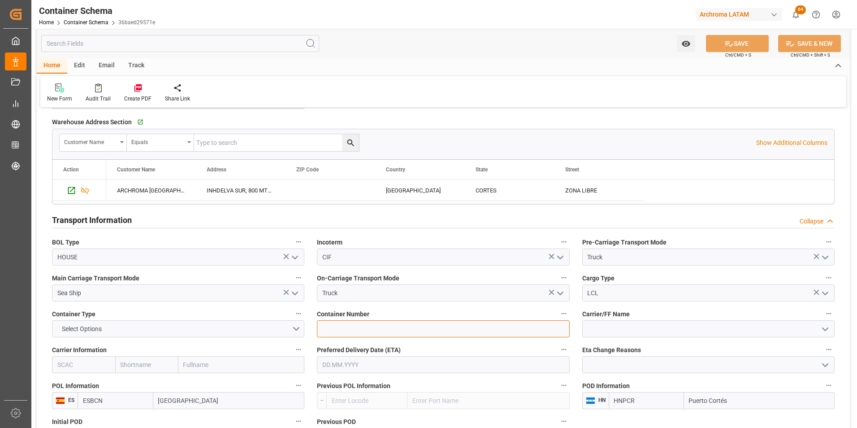
click at [339, 332] on input at bounding box center [443, 328] width 252 height 17
paste input "TCLU9520850"
type input "TCLU9520850"
click at [386, 361] on input "text" at bounding box center [443, 364] width 252 height 17
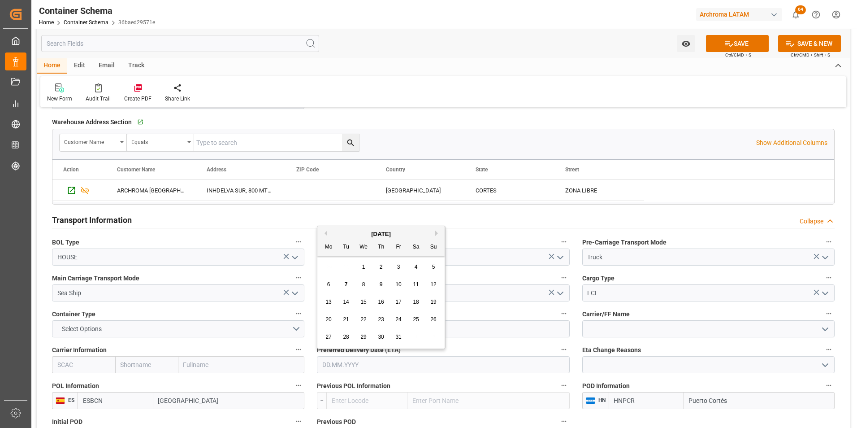
click at [436, 234] on button "Next Month" at bounding box center [437, 232] width 5 height 5
click at [331, 300] on span "10" at bounding box center [329, 302] width 6 height 6
type input "[DATE]"
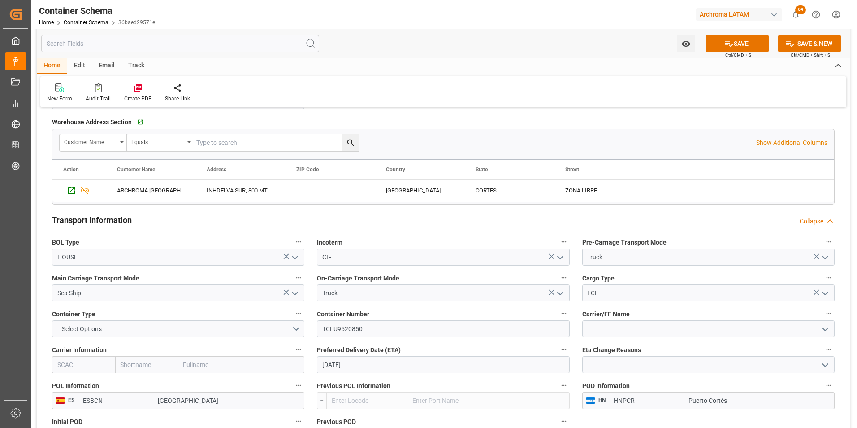
click at [250, 371] on input "text" at bounding box center [241, 364] width 126 height 17
type input "cma"
click at [250, 382] on div "CMA CGM Group" at bounding box center [233, 384] width 108 height 20
type input "CMDU"
type input "CMACGM"
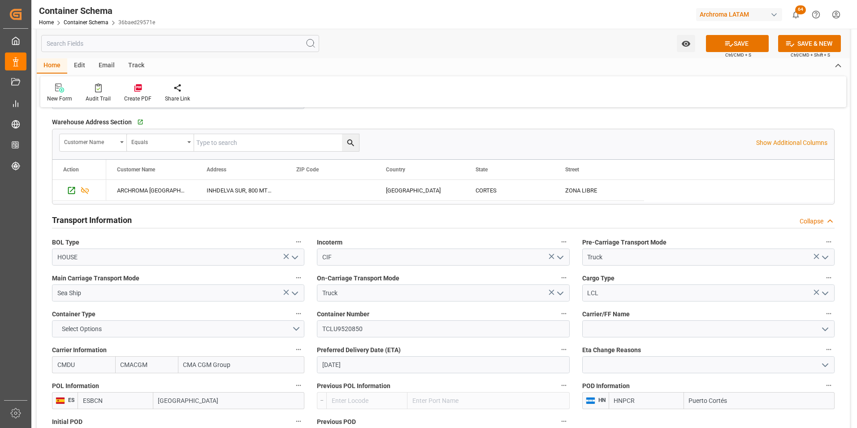
type input "CMA CGM Group"
click at [626, 330] on input at bounding box center [708, 328] width 252 height 17
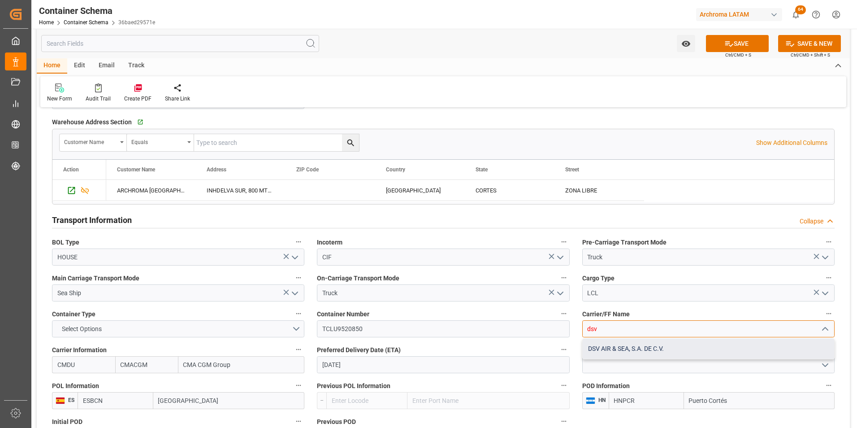
click at [625, 344] on div "DSV AIR & SEA, S.A. DE C.V." at bounding box center [709, 349] width 252 height 20
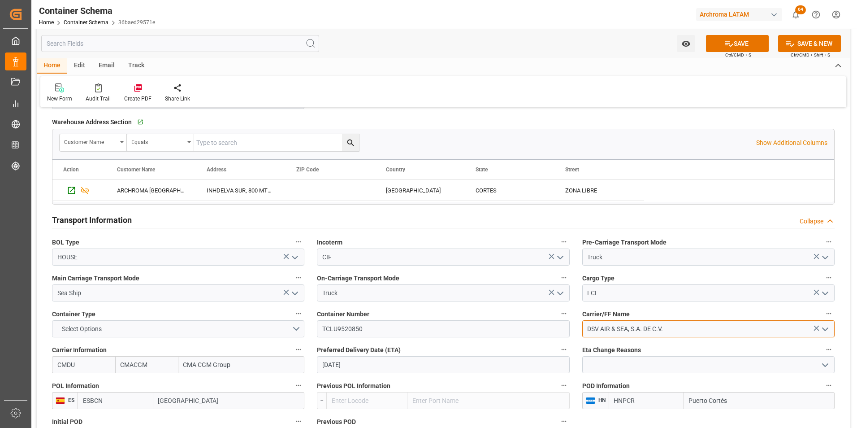
scroll to position [762, 0]
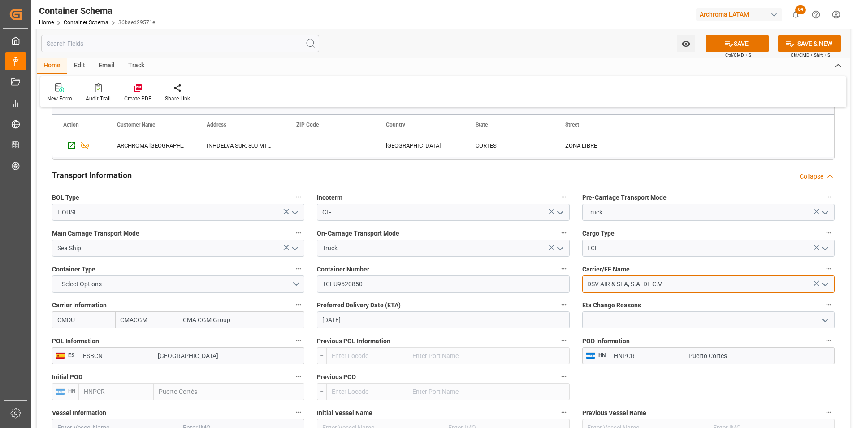
type input "DSV AIR & SEA, S.A. DE C.V."
click at [290, 283] on button "Select Options" at bounding box center [178, 283] width 252 height 17
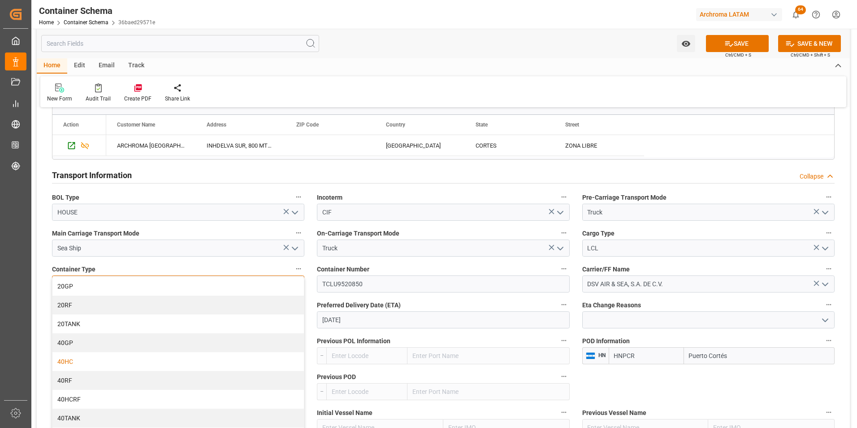
click at [127, 364] on div "40HC" at bounding box center [178, 361] width 252 height 19
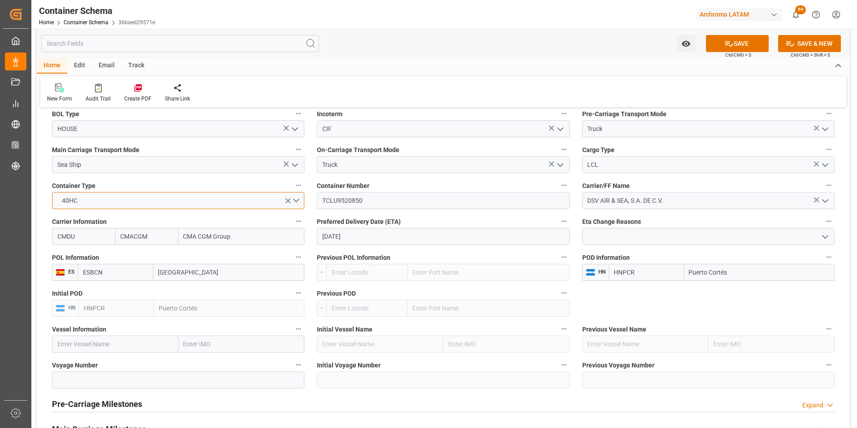
scroll to position [852, 0]
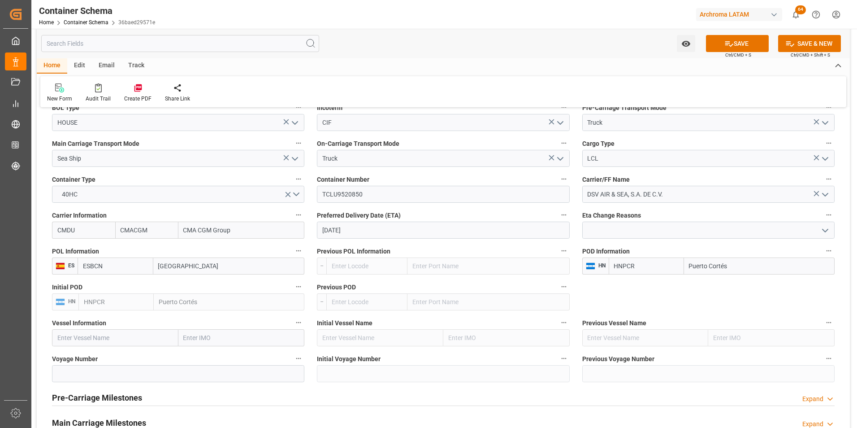
click at [148, 336] on input "text" at bounding box center [115, 337] width 126 height 17
click at [110, 332] on input "text" at bounding box center [115, 337] width 126 height 17
paste input "CMA CGM BOLDNESS"
click at [127, 354] on span "CMA CGM BOLDNESS - 9948243" at bounding box center [102, 357] width 89 height 7
type input "CMA CGM BOLDNESS"
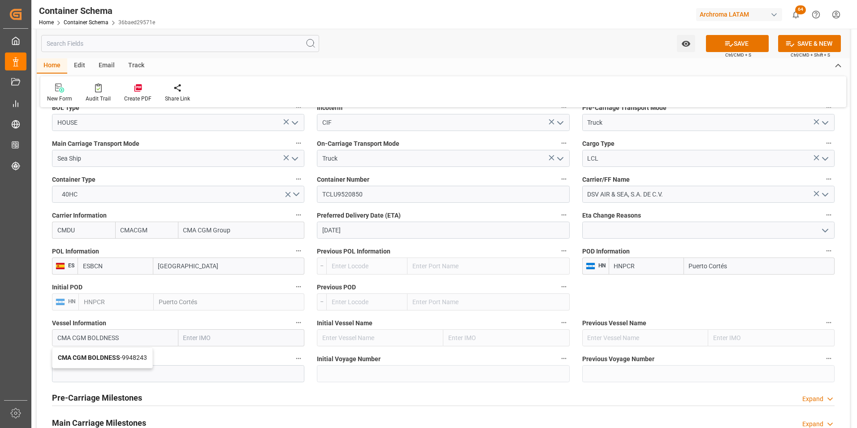
type input "9948243"
type input "CMA CGM BOLDNESS"
click at [74, 373] on input at bounding box center [178, 373] width 252 height 17
paste input "0DVN7S1MA)"
click at [60, 373] on input "0DVN7S1MA)" at bounding box center [178, 373] width 252 height 17
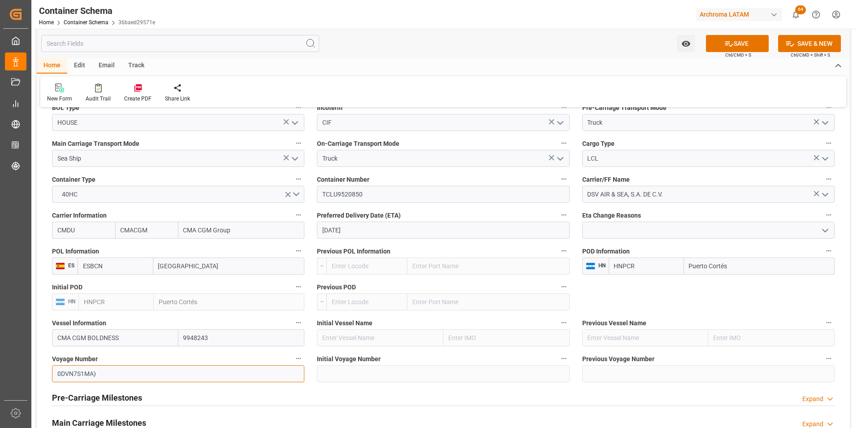
click at [106, 374] on input "0DVN7S1MA)" at bounding box center [178, 373] width 252 height 17
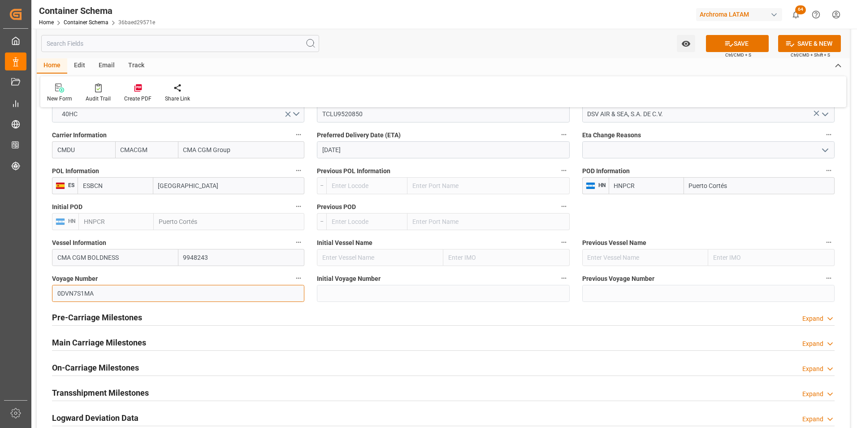
scroll to position [942, 0]
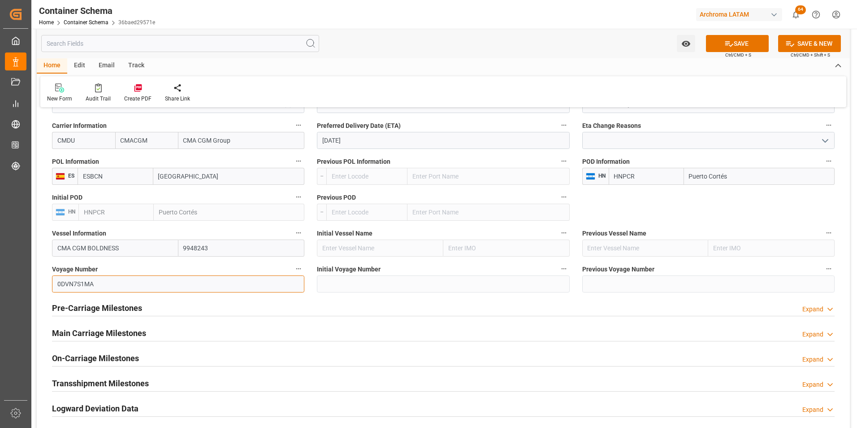
type input "0DVN7S1MA"
click at [126, 331] on h2 "Main Carriage Milestones" at bounding box center [99, 333] width 94 height 12
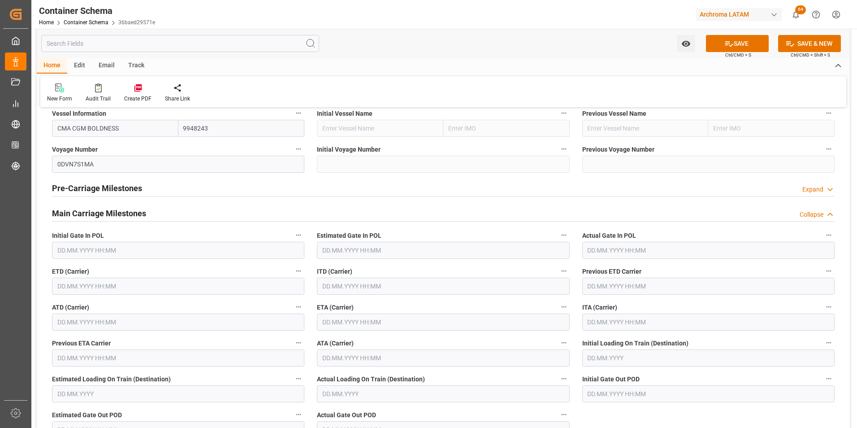
scroll to position [1076, 0]
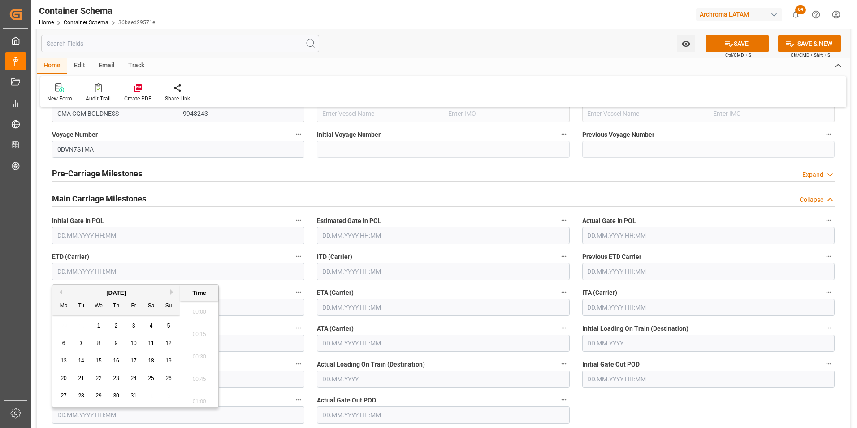
click at [100, 273] on input "text" at bounding box center [178, 271] width 252 height 17
click at [115, 345] on span "9" at bounding box center [116, 343] width 3 height 6
click at [201, 330] on li "02:00" at bounding box center [199, 331] width 38 height 22
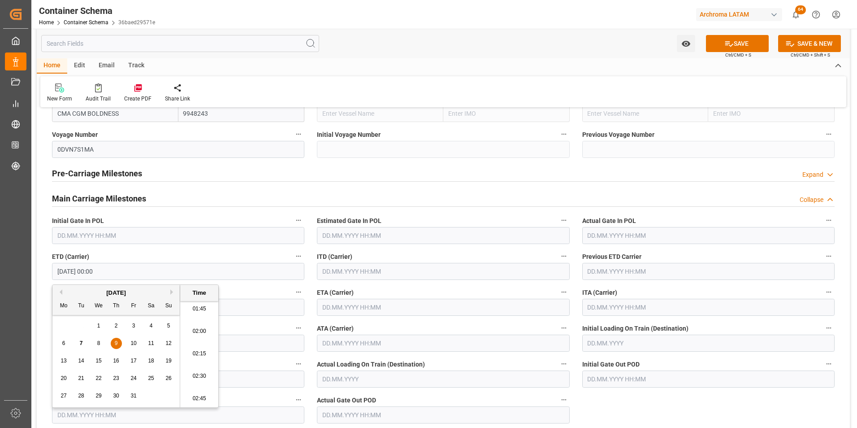
type input "[DATE] 02:00"
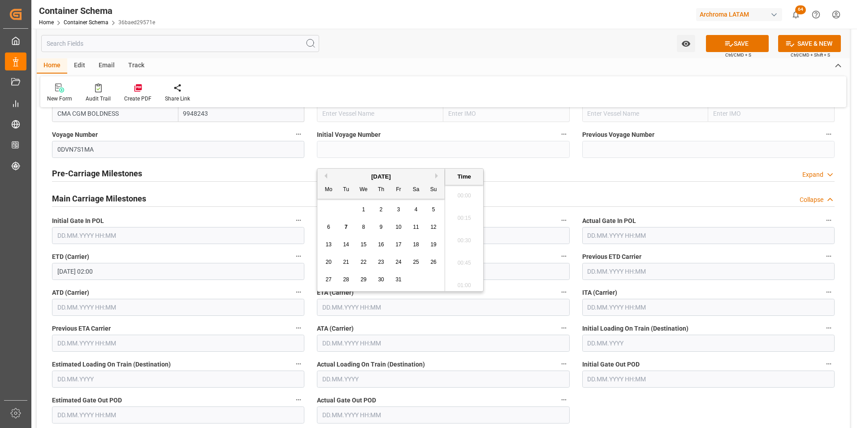
click at [354, 299] on input "text" at bounding box center [443, 307] width 252 height 17
click at [434, 176] on div "[DATE]" at bounding box center [380, 176] width 127 height 9
click at [439, 176] on button "Next Month" at bounding box center [437, 175] width 5 height 5
click at [333, 242] on div "10" at bounding box center [328, 244] width 11 height 11
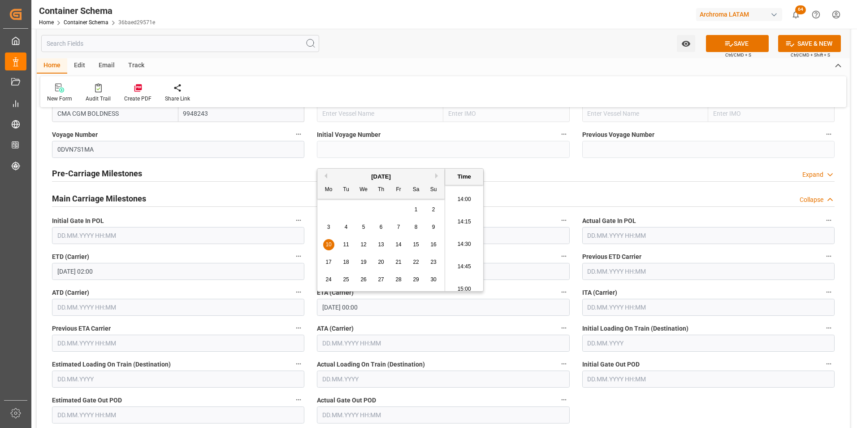
scroll to position [1236, 0]
click at [466, 219] on li "14:00" at bounding box center [464, 215] width 38 height 22
type input "[DATE] 14:00"
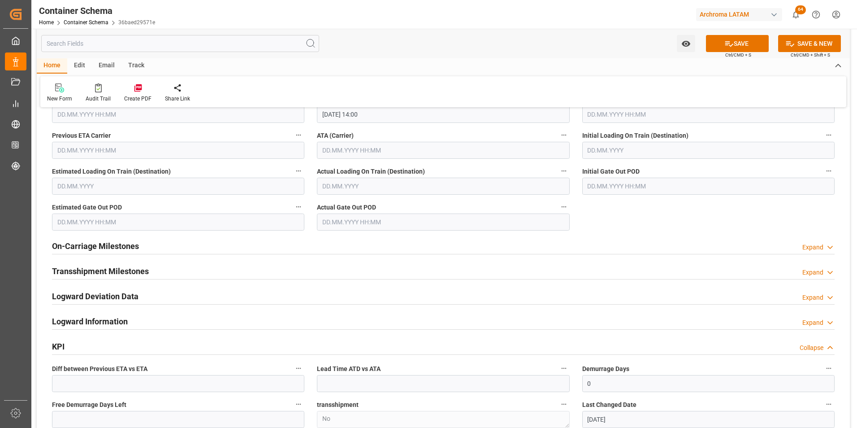
scroll to position [1300, 0]
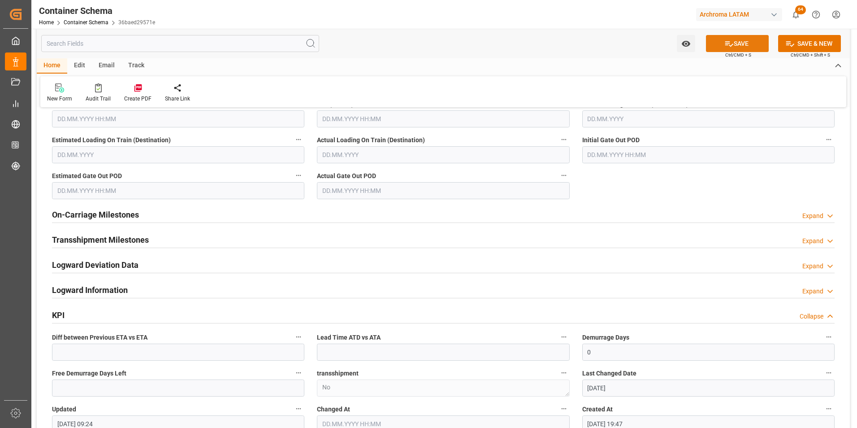
click at [729, 39] on icon at bounding box center [729, 43] width 9 height 9
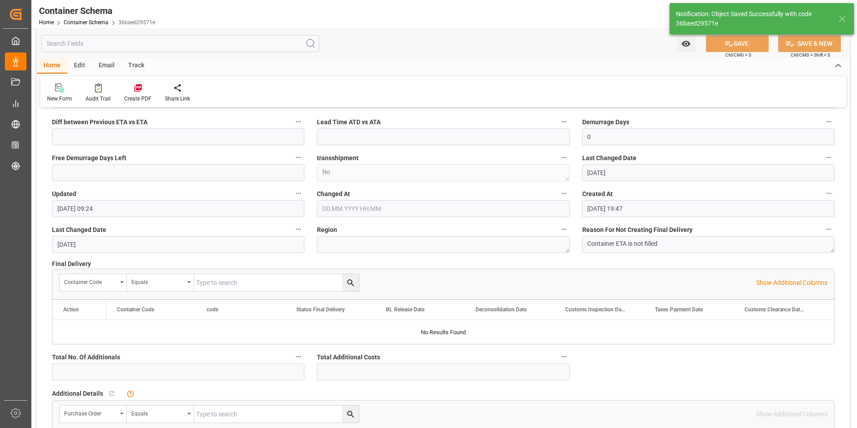
type input "CMA CGM BOLDNESS"
type input "9948243"
type input "0DVN7S1MA"
type input "CMA CGM BOLDNESS"
type input "[DATE] 13:00"
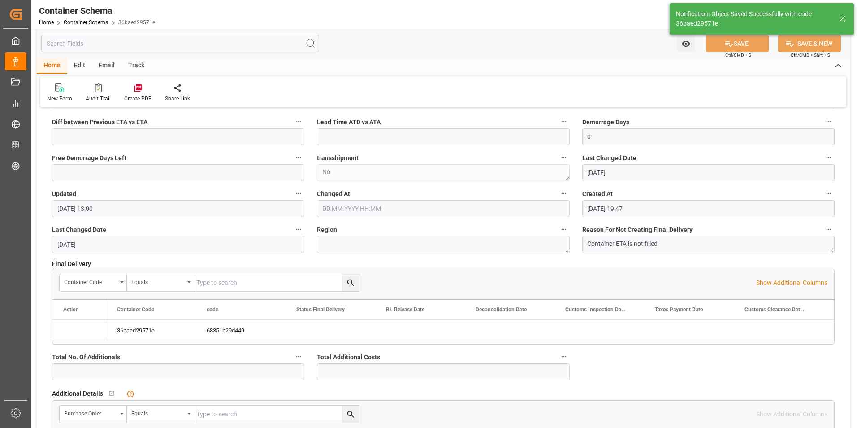
scroll to position [1085, 0]
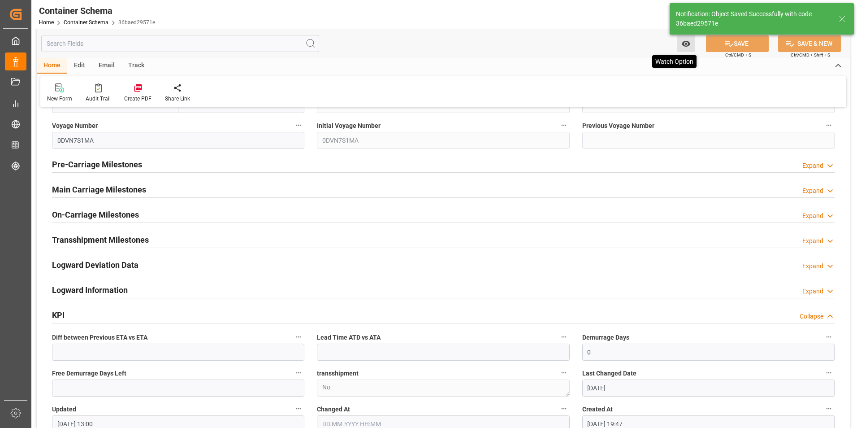
click at [686, 48] on icon "open menu" at bounding box center [686, 43] width 9 height 9
click at [644, 64] on span "Start Watching" at bounding box center [649, 63] width 82 height 9
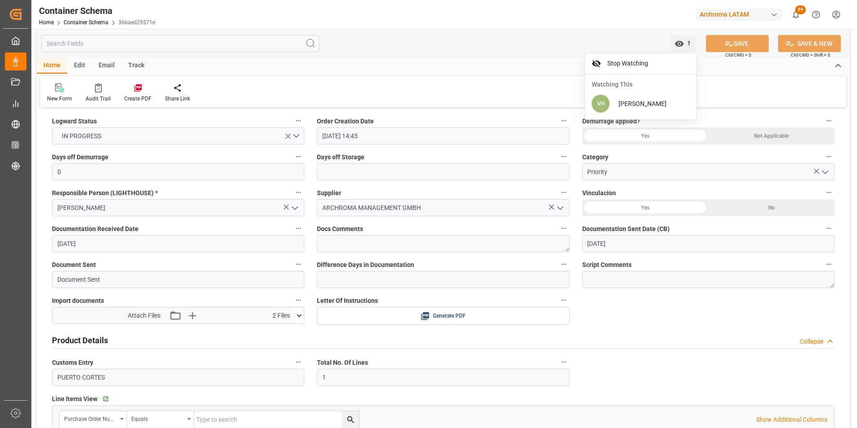
scroll to position [188, 0]
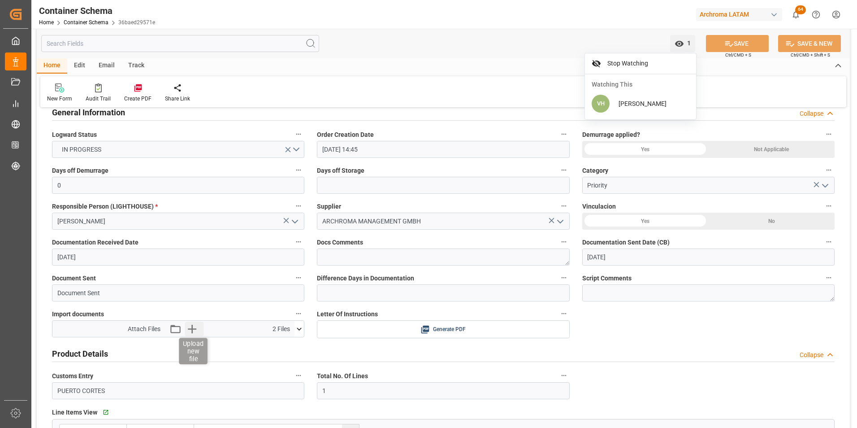
click at [196, 324] on icon "button" at bounding box center [192, 328] width 14 height 14
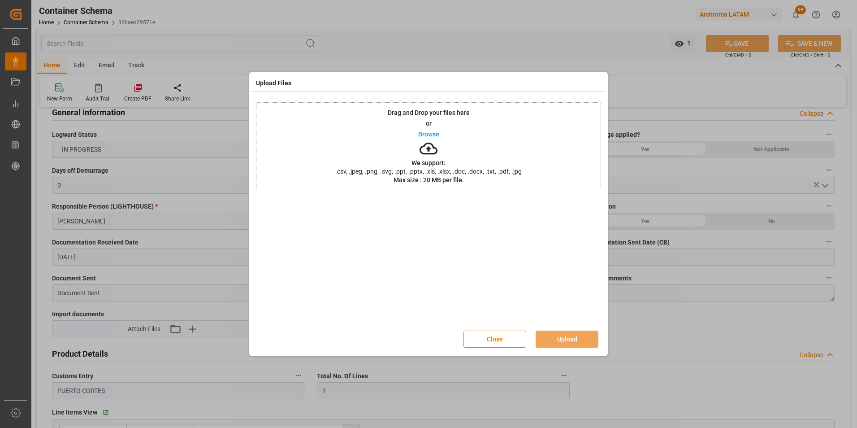
click at [515, 171] on span ".csv, .jpeg, .png, .svg, .ppt, .pptx, .xls, .xlsx, .doc, .docx, .txt, .pdf, .jpg" at bounding box center [429, 171] width 198 height 6
click at [577, 336] on button "Upload" at bounding box center [567, 338] width 63 height 17
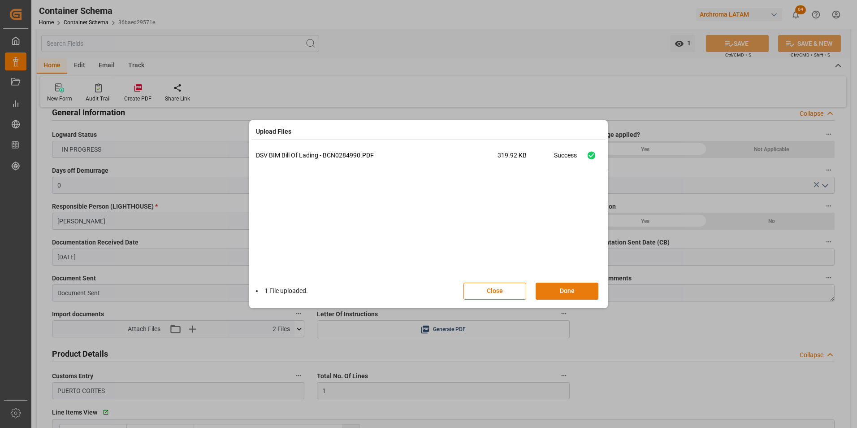
click at [572, 294] on button "Done" at bounding box center [567, 290] width 63 height 17
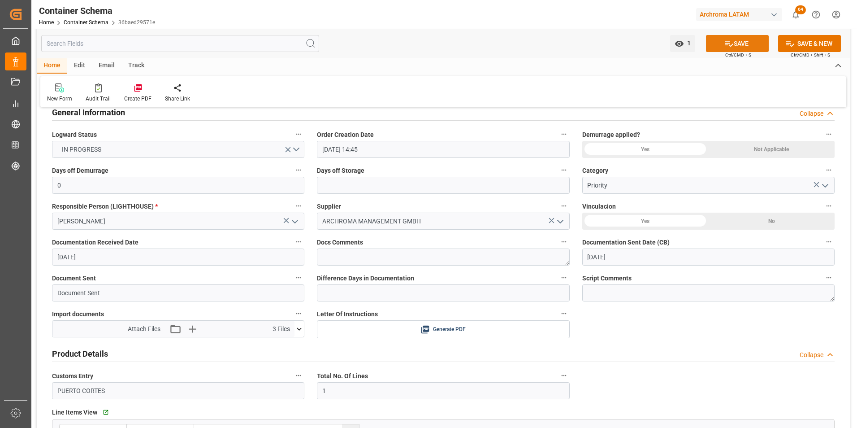
click at [752, 41] on button "SAVE" at bounding box center [737, 43] width 63 height 17
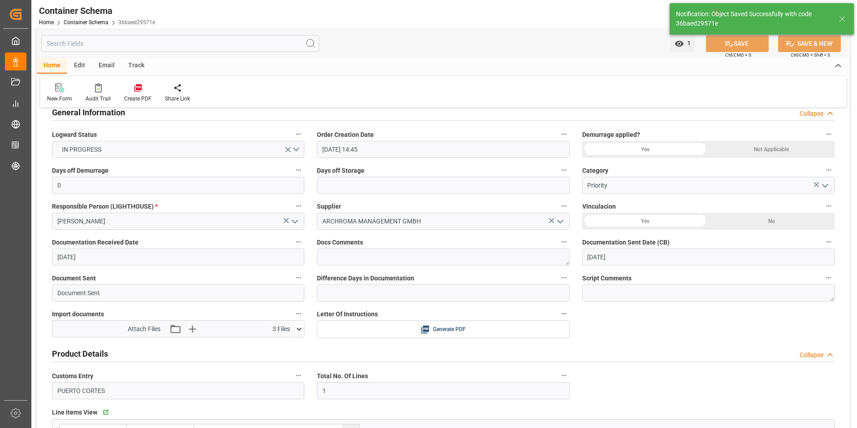
scroll to position [0, 0]
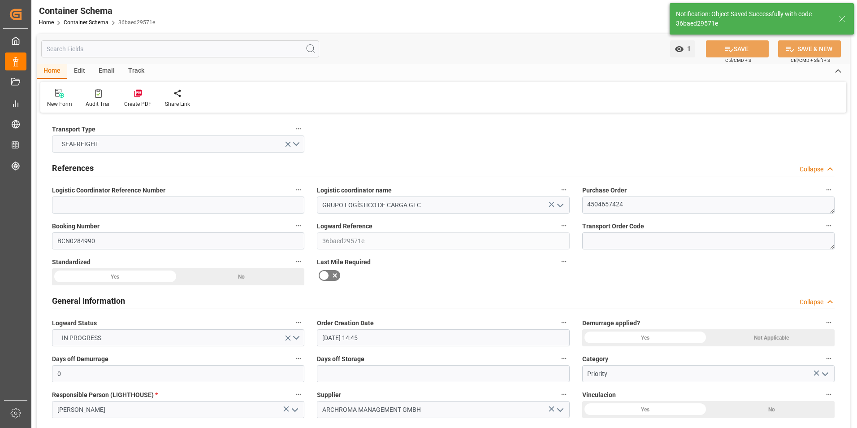
type textarea "Container is already in Final Delivery Phase."
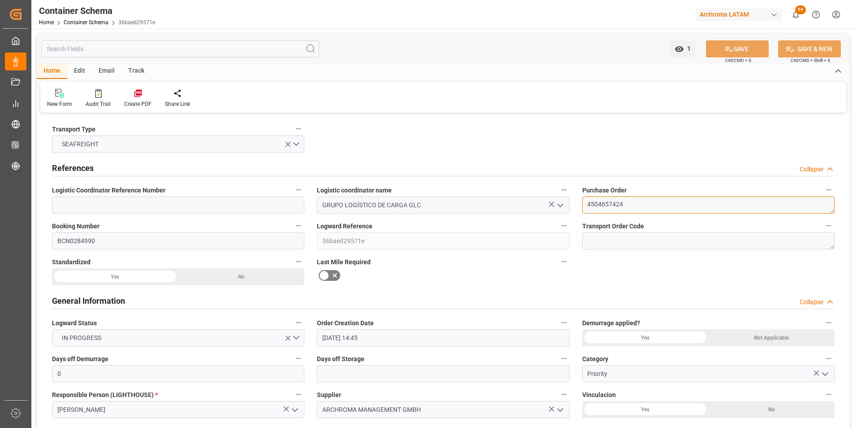
click at [604, 204] on textarea "4504657424" at bounding box center [708, 204] width 252 height 17
click at [109, 67] on div "Email" at bounding box center [107, 71] width 30 height 15
click at [69, 95] on div at bounding box center [60, 92] width 27 height 9
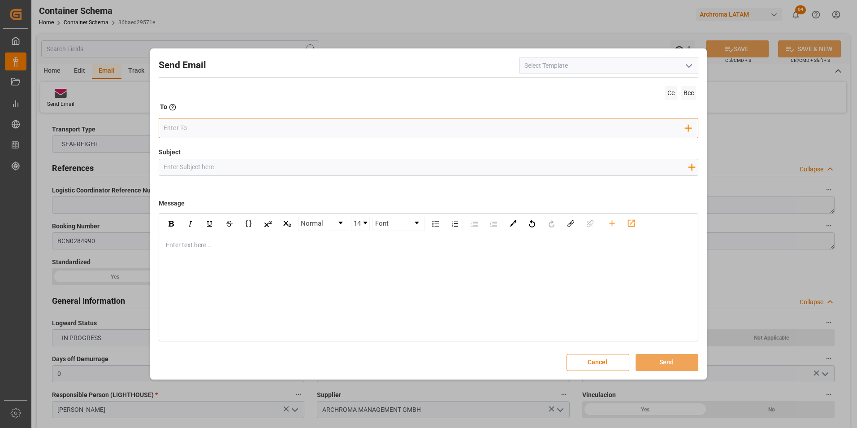
click at [252, 132] on input "email" at bounding box center [425, 128] width 522 height 13
type input "N"
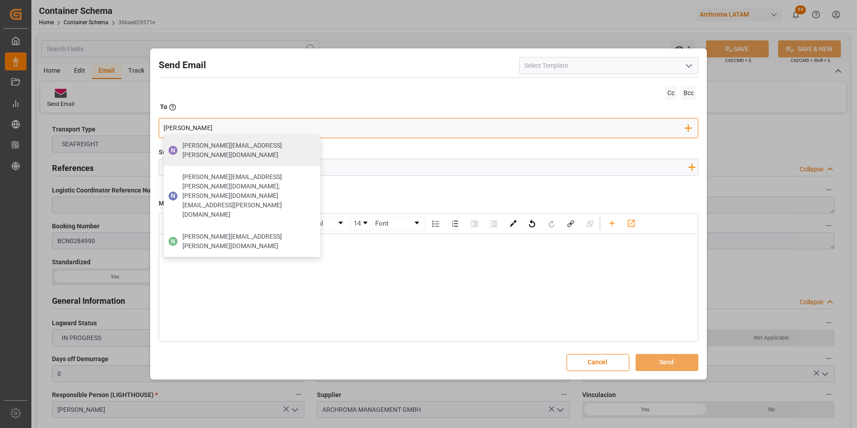
type input "[PERSON_NAME][EMAIL_ADDRESS][PERSON_NAME][DOMAIN_NAME]"
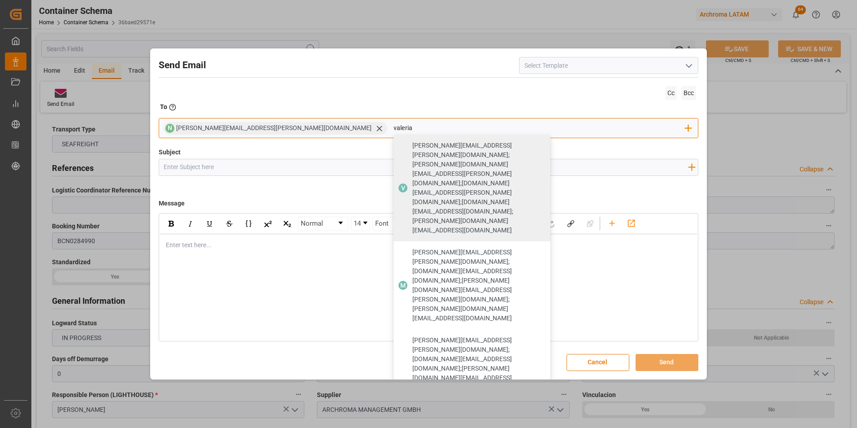
type input "valeria"
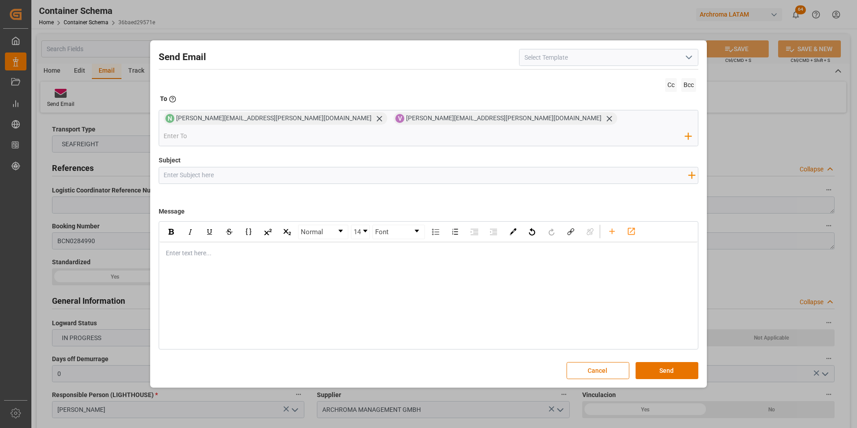
click at [245, 167] on input "Subject" at bounding box center [426, 175] width 534 height 16
click at [212, 167] on input "HNAA || PO" at bounding box center [426, 175] width 534 height 16
paste input "4504657424"
click at [187, 167] on input "HNAA || PO 4504657424 ||" at bounding box center [426, 175] width 534 height 16
click at [326, 167] on input "HNAA || STATUS ZARPE || PO 4504657424 ||" at bounding box center [426, 175] width 534 height 16
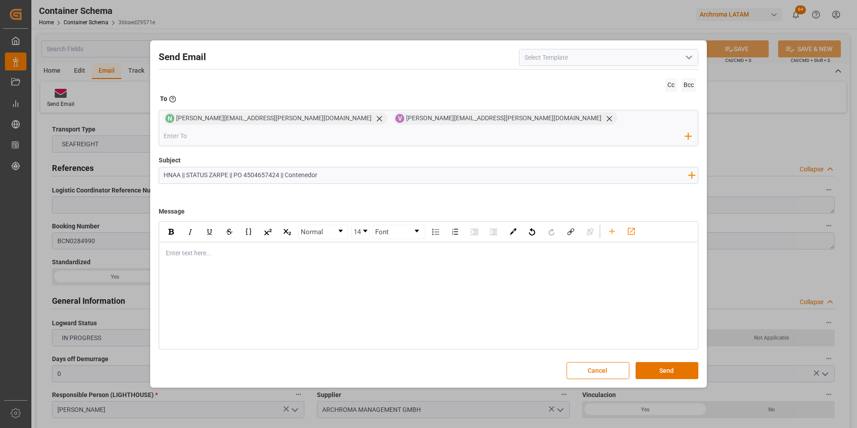
paste input "TCLU9520850"
type input "HNAA || STATUS ZARPE || PO 4504657424 || Contenedor TCLU9520850"
click at [204, 248] on div "rdw-editor" at bounding box center [428, 252] width 525 height 9
click at [253, 258] on div "rdw-editor" at bounding box center [428, 262] width 525 height 9
click at [235, 267] on div "rdw-editor" at bounding box center [428, 271] width 525 height 9
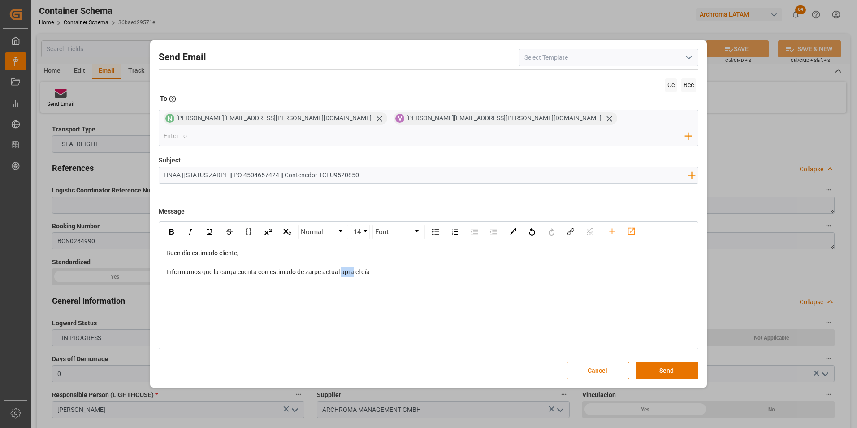
drag, startPoint x: 354, startPoint y: 265, endPoint x: 343, endPoint y: 265, distance: 10.8
click at [343, 268] on span "Informamos que la carga cuenta con estimado de zarpe actual apra el día" at bounding box center [268, 271] width 204 height 7
click at [406, 268] on div "Informamos que la carga cuenta con estimado de zarpe actual para el día" at bounding box center [428, 271] width 525 height 9
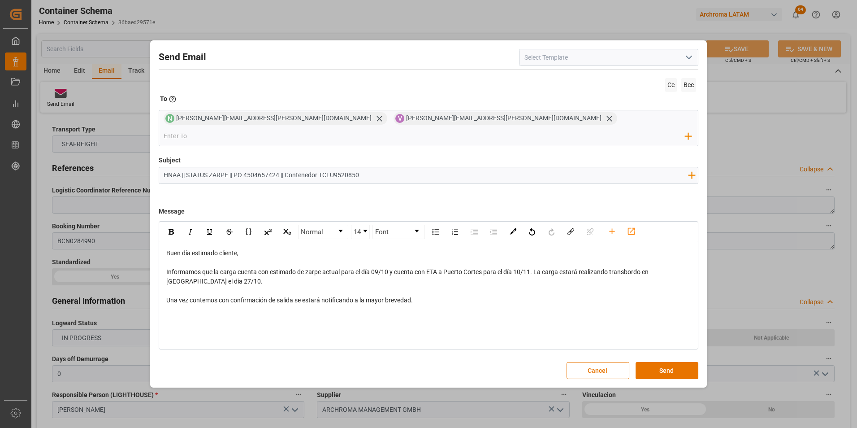
click at [202, 314] on div "rdw-editor" at bounding box center [428, 318] width 525 height 9
click at [187, 305] on div "rdw-editor" at bounding box center [428, 309] width 525 height 9
click at [656, 362] on button "Send" at bounding box center [667, 370] width 63 height 17
